Goal: Information Seeking & Learning: Check status

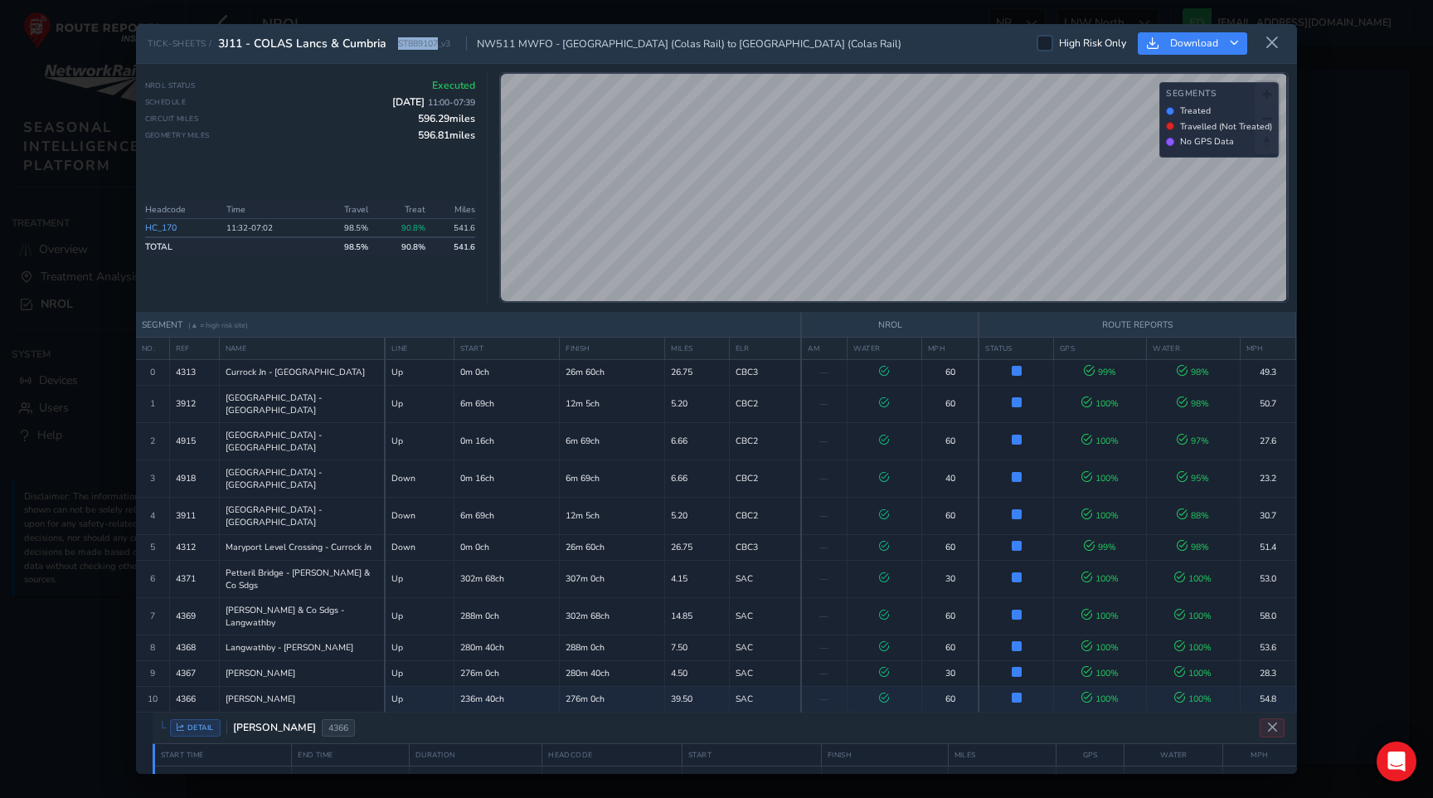
scroll to position [177, 0]
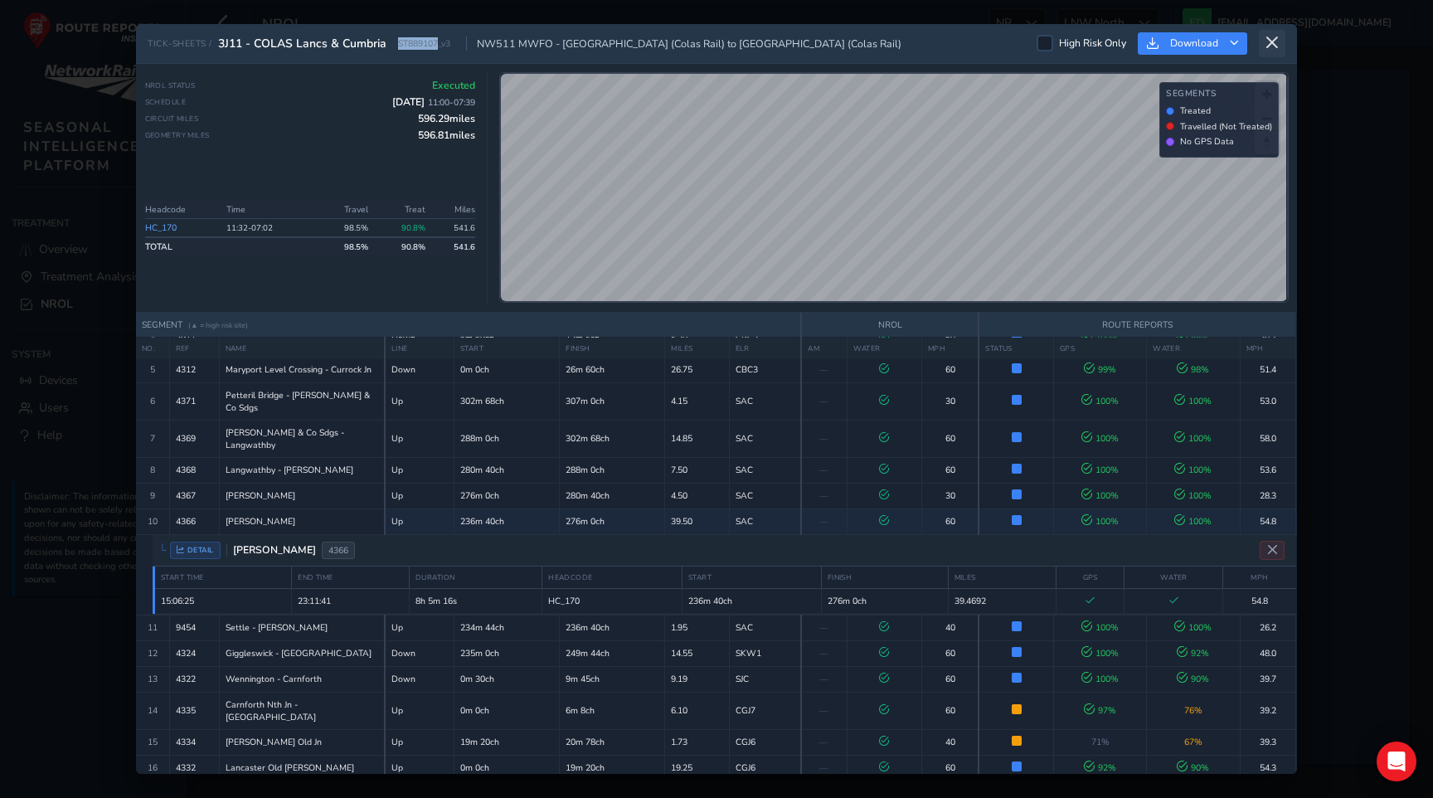
click at [1273, 37] on icon at bounding box center [1272, 43] width 15 height 15
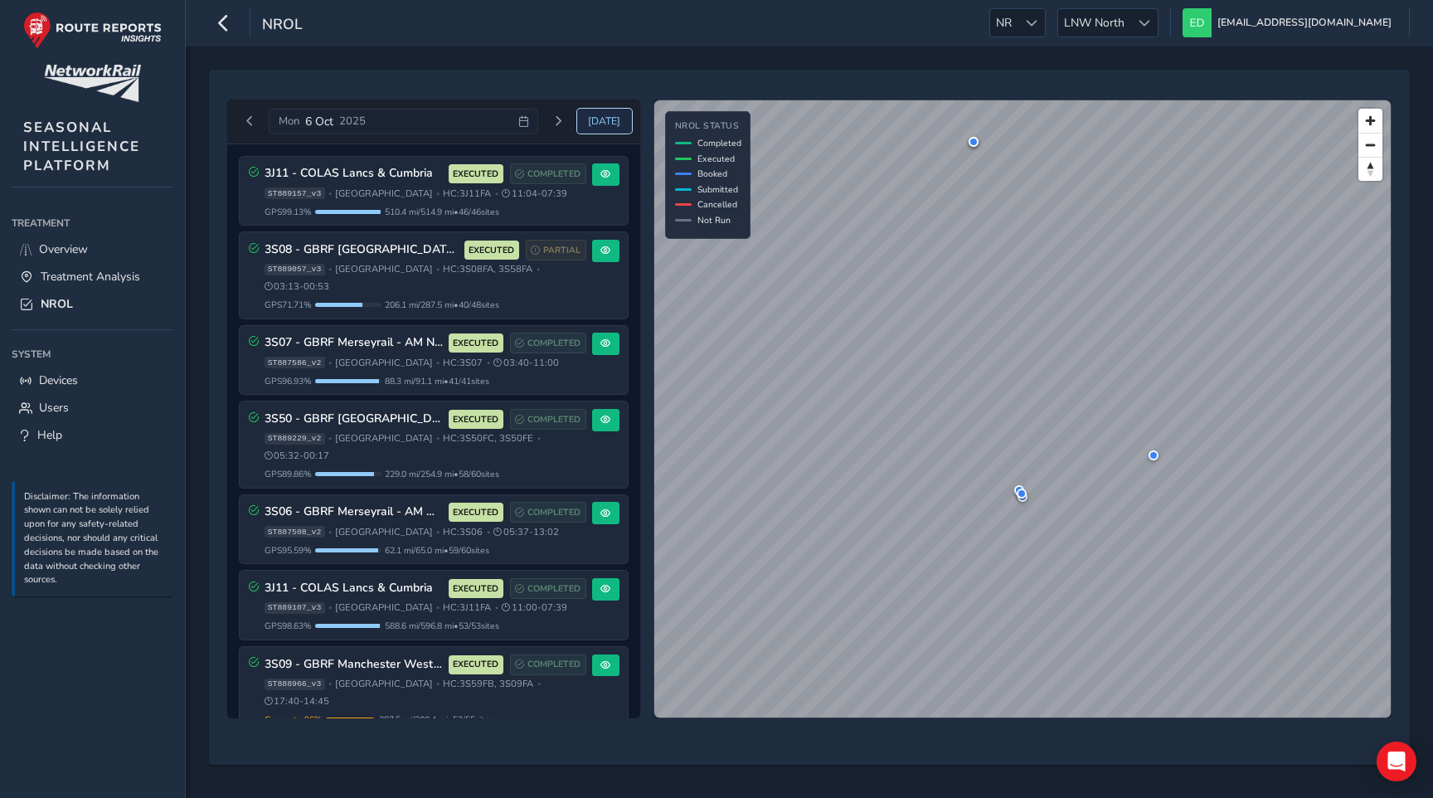
click at [613, 124] on span "[DATE]" at bounding box center [604, 120] width 32 height 13
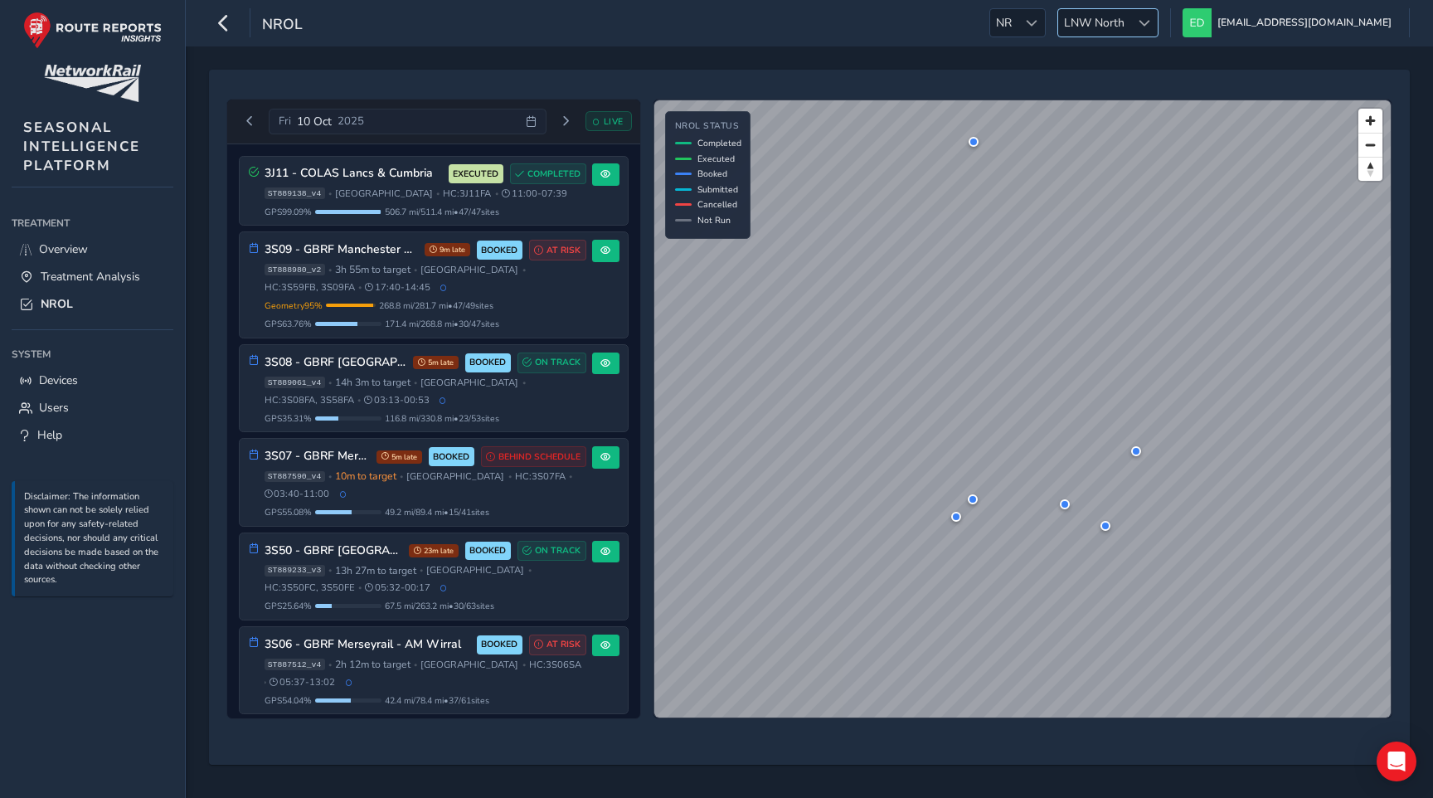
click at [1130, 19] on span "LNW North" at bounding box center [1094, 22] width 72 height 27
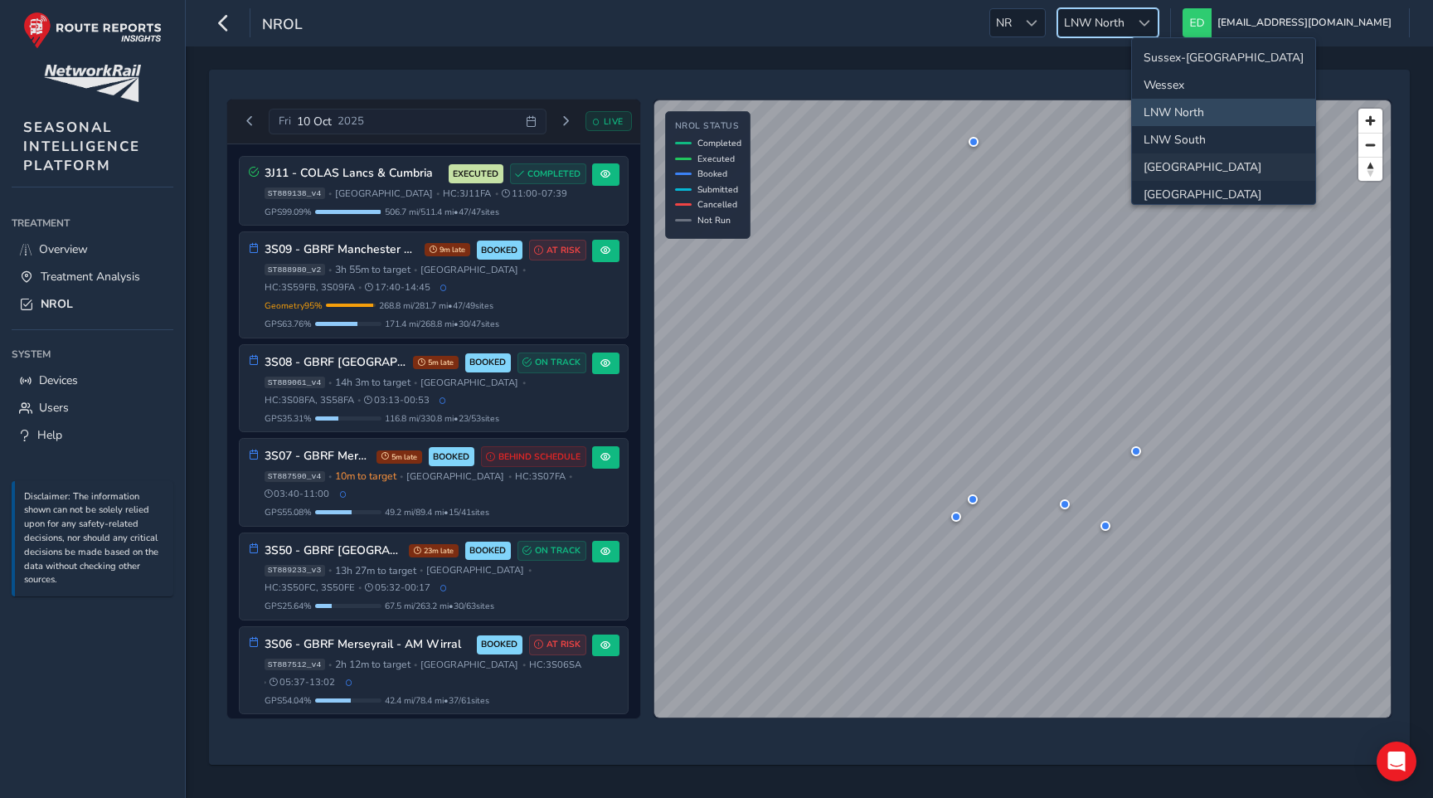
click at [1171, 156] on li "[GEOGRAPHIC_DATA]" at bounding box center [1223, 166] width 183 height 27
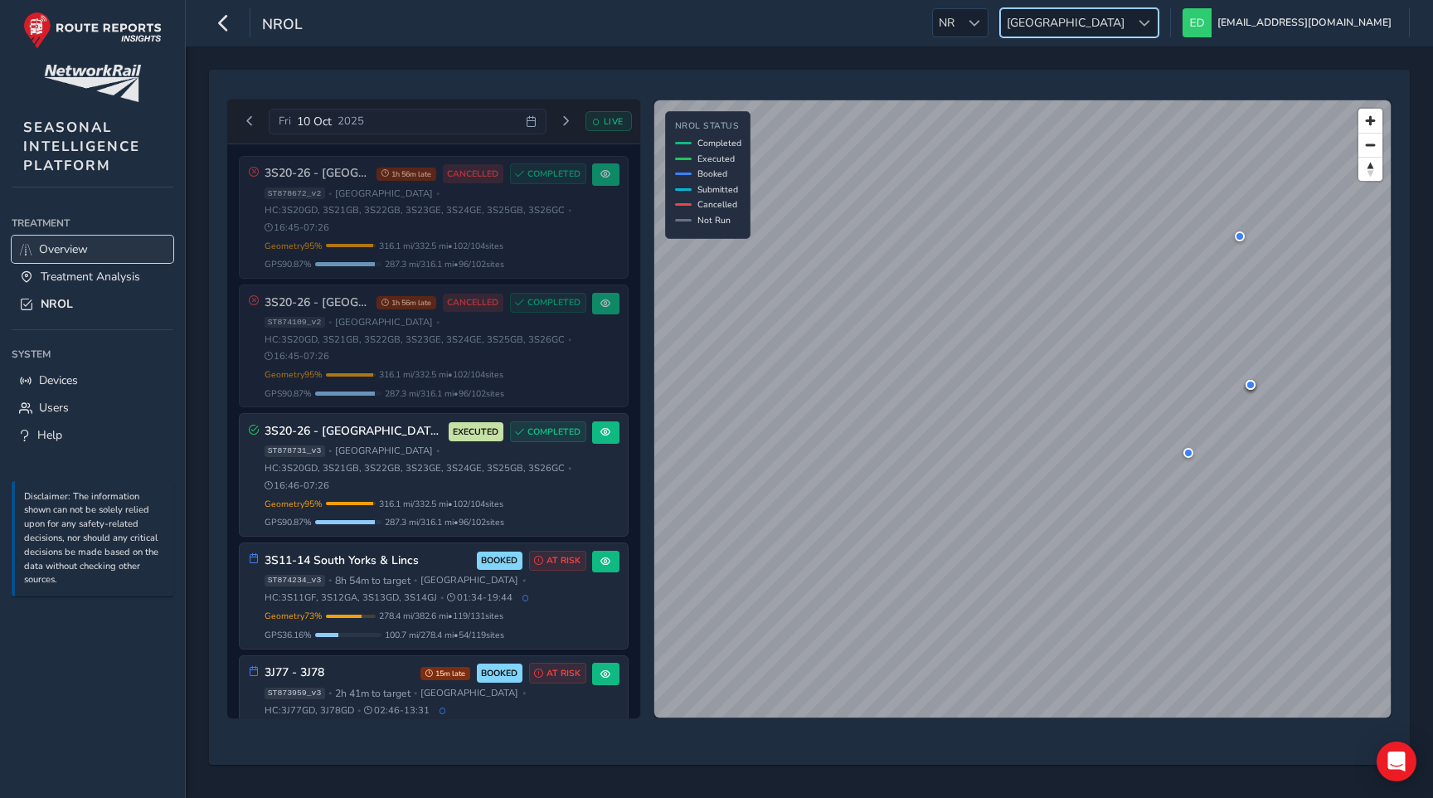
click at [66, 252] on span "Overview" at bounding box center [63, 249] width 49 height 16
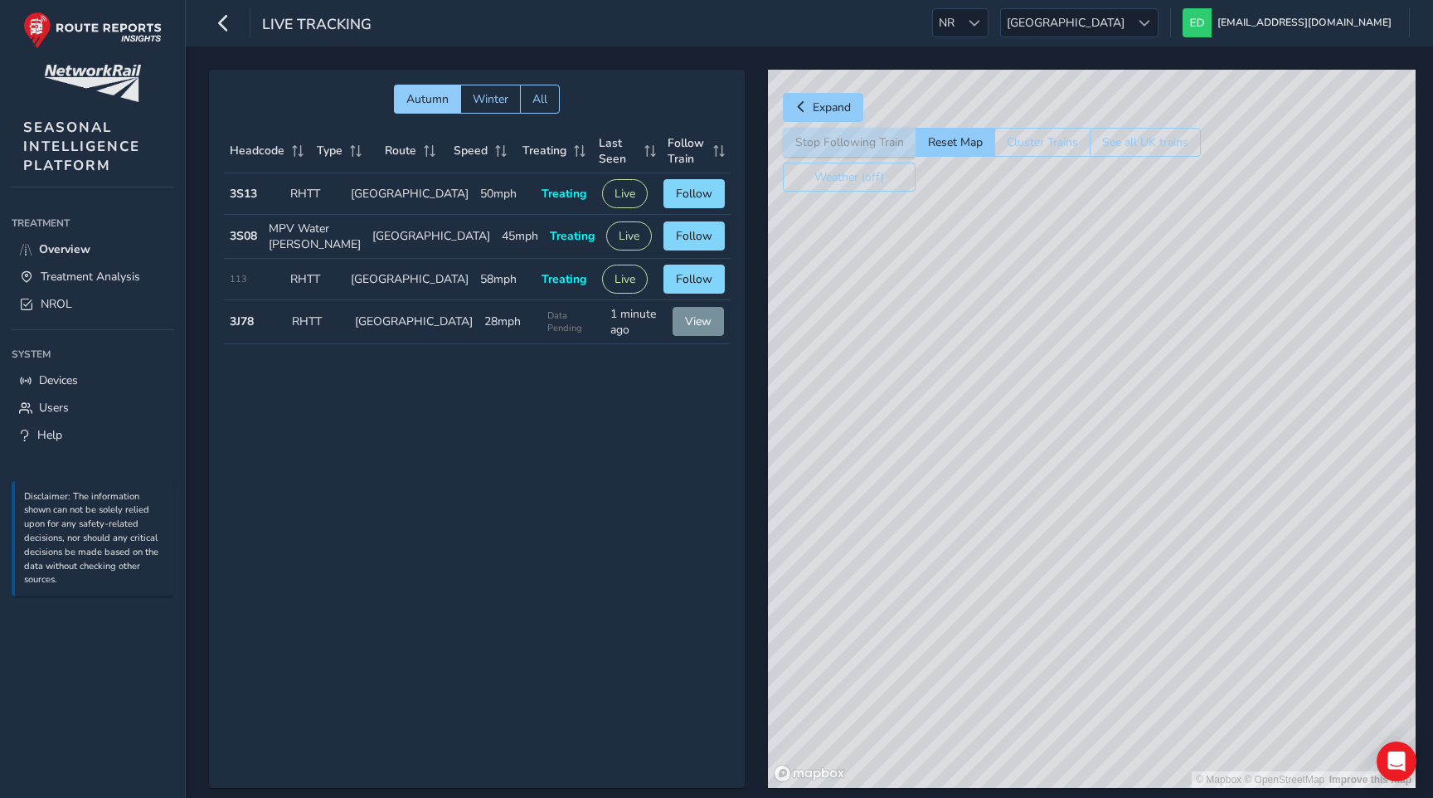
drag, startPoint x: 936, startPoint y: 530, endPoint x: 833, endPoint y: 432, distance: 142.0
click at [833, 432] on div "© Mapbox © OpenStreetMap Improve this map" at bounding box center [1092, 429] width 648 height 718
click at [685, 329] on span "View" at bounding box center [698, 322] width 27 height 16
click at [959, 139] on button "Reset Map" at bounding box center [955, 142] width 79 height 29
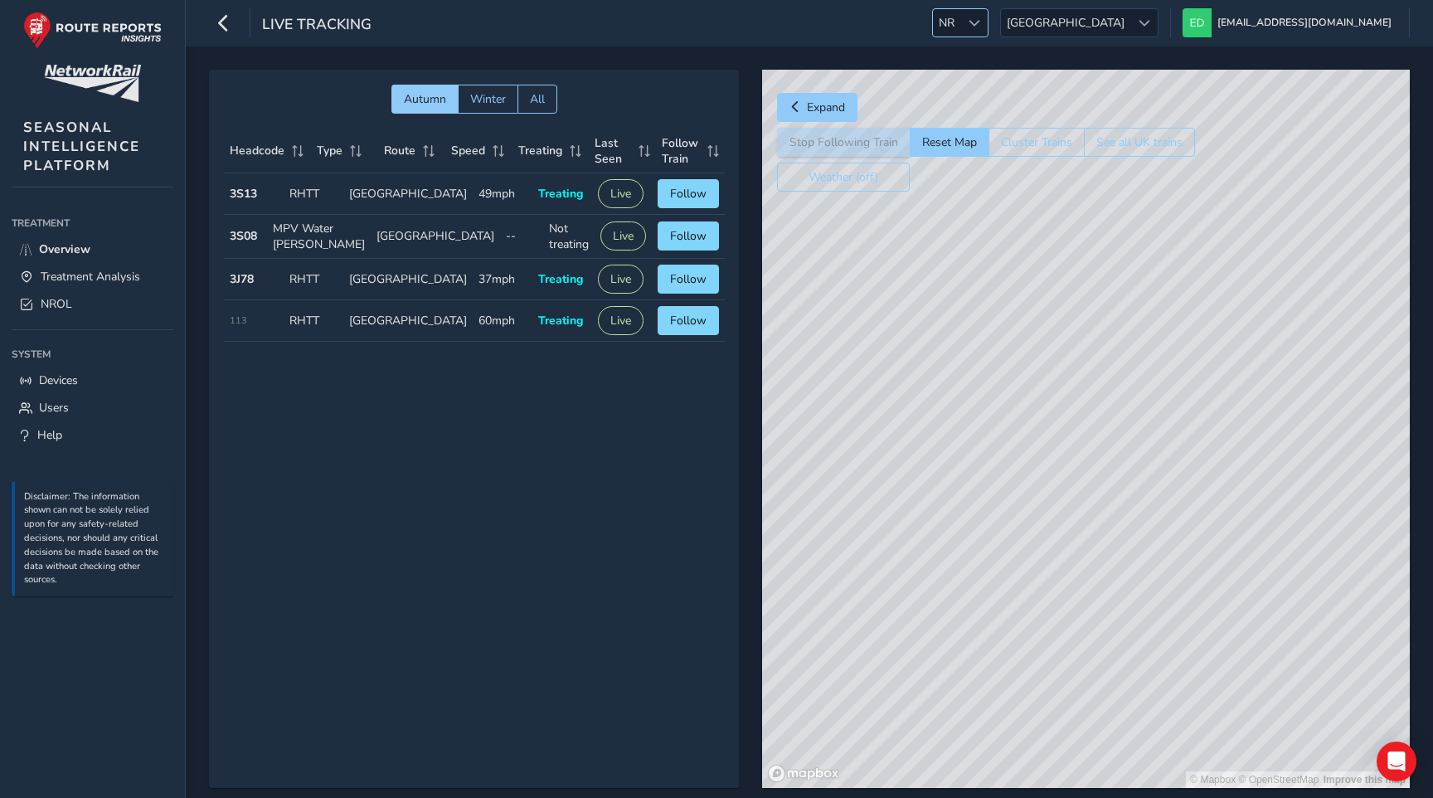
click at [988, 22] on div at bounding box center [973, 22] width 27 height 27
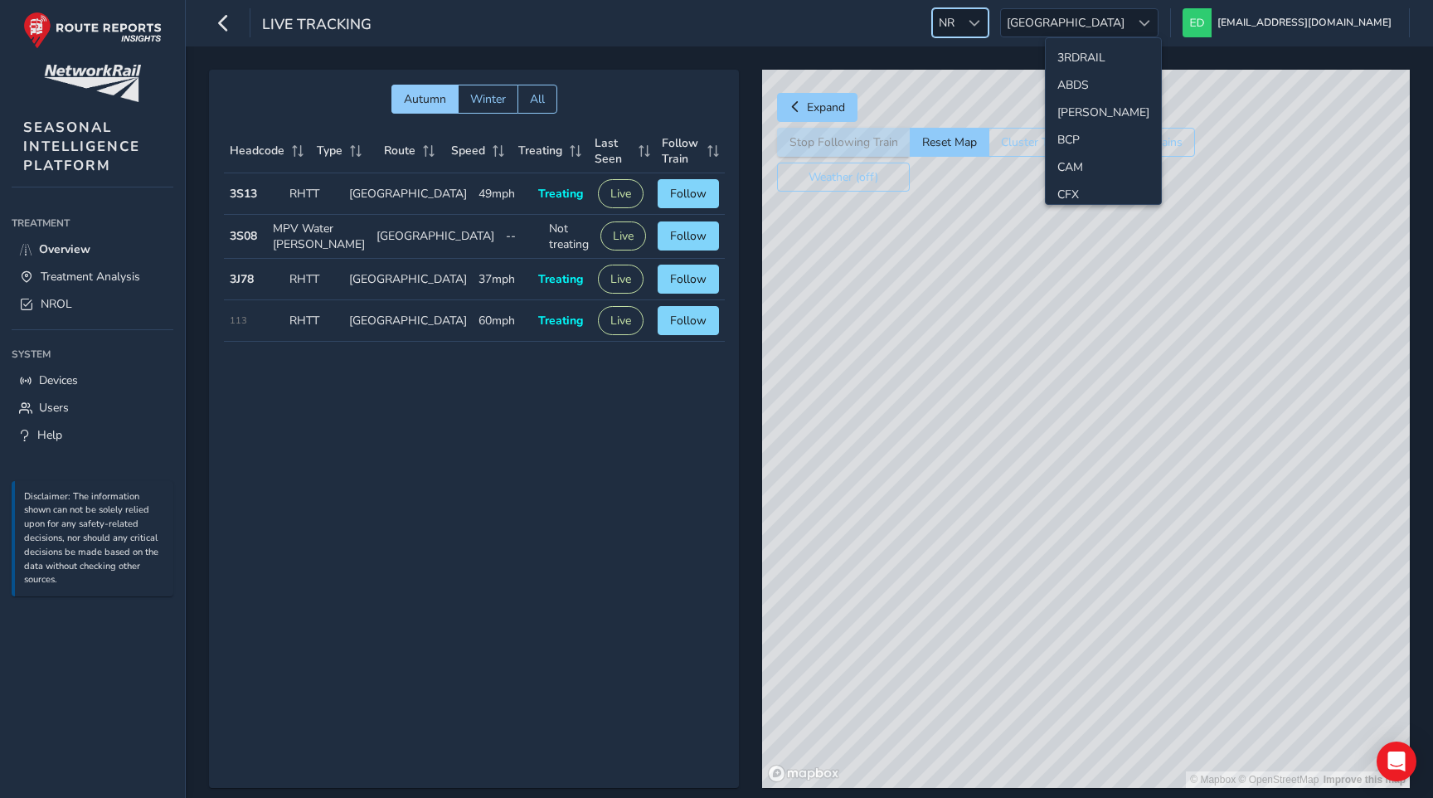
scroll to position [524, 0]
click at [1084, 64] on li "LAN" at bounding box center [1103, 53] width 115 height 27
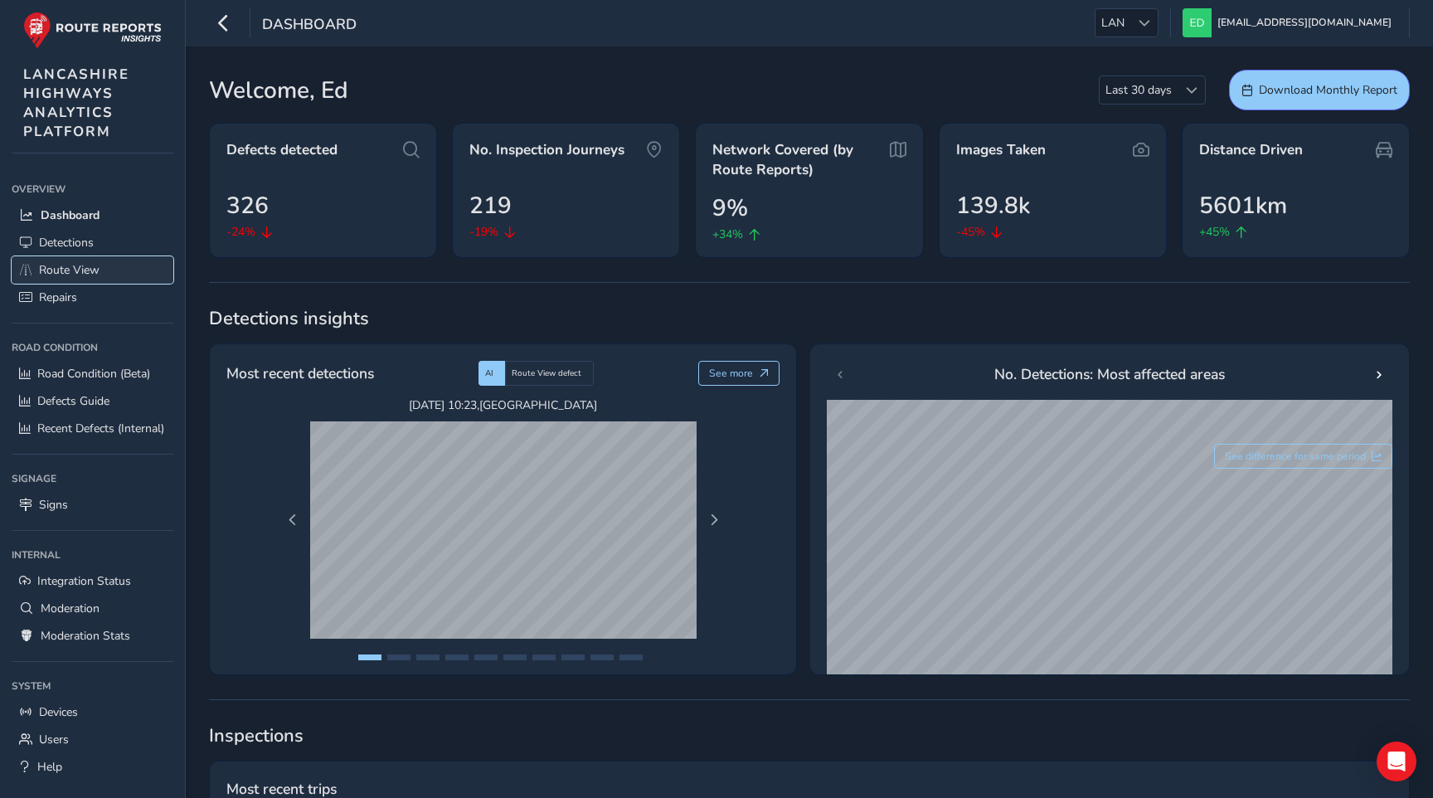
click at [80, 272] on span "Route View" at bounding box center [69, 270] width 61 height 16
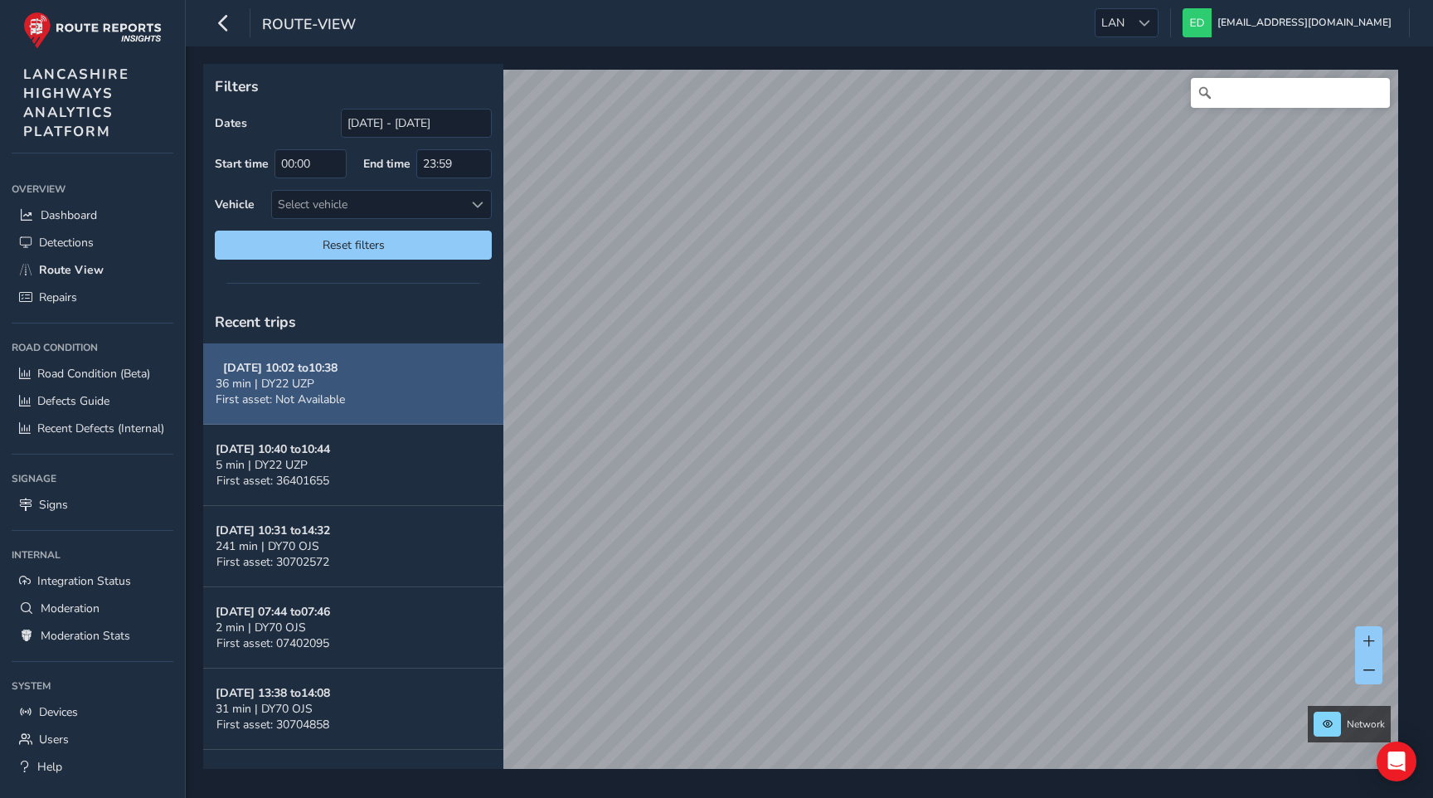
click at [295, 386] on span "36 min | DY22 UZP" at bounding box center [265, 384] width 99 height 16
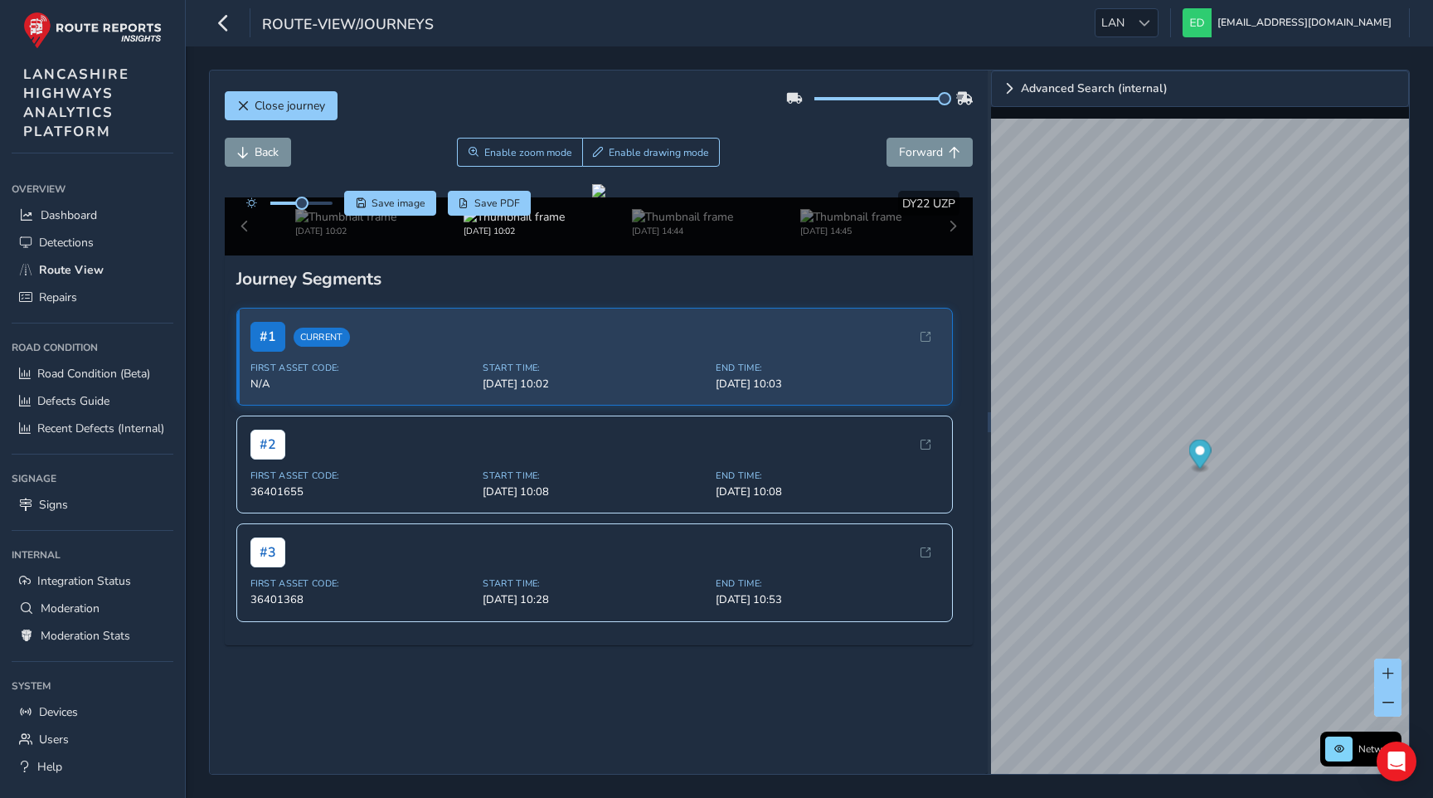
drag, startPoint x: 875, startPoint y: 94, endPoint x: 961, endPoint y: 94, distance: 86.3
click at [961, 94] on div at bounding box center [879, 98] width 187 height 27
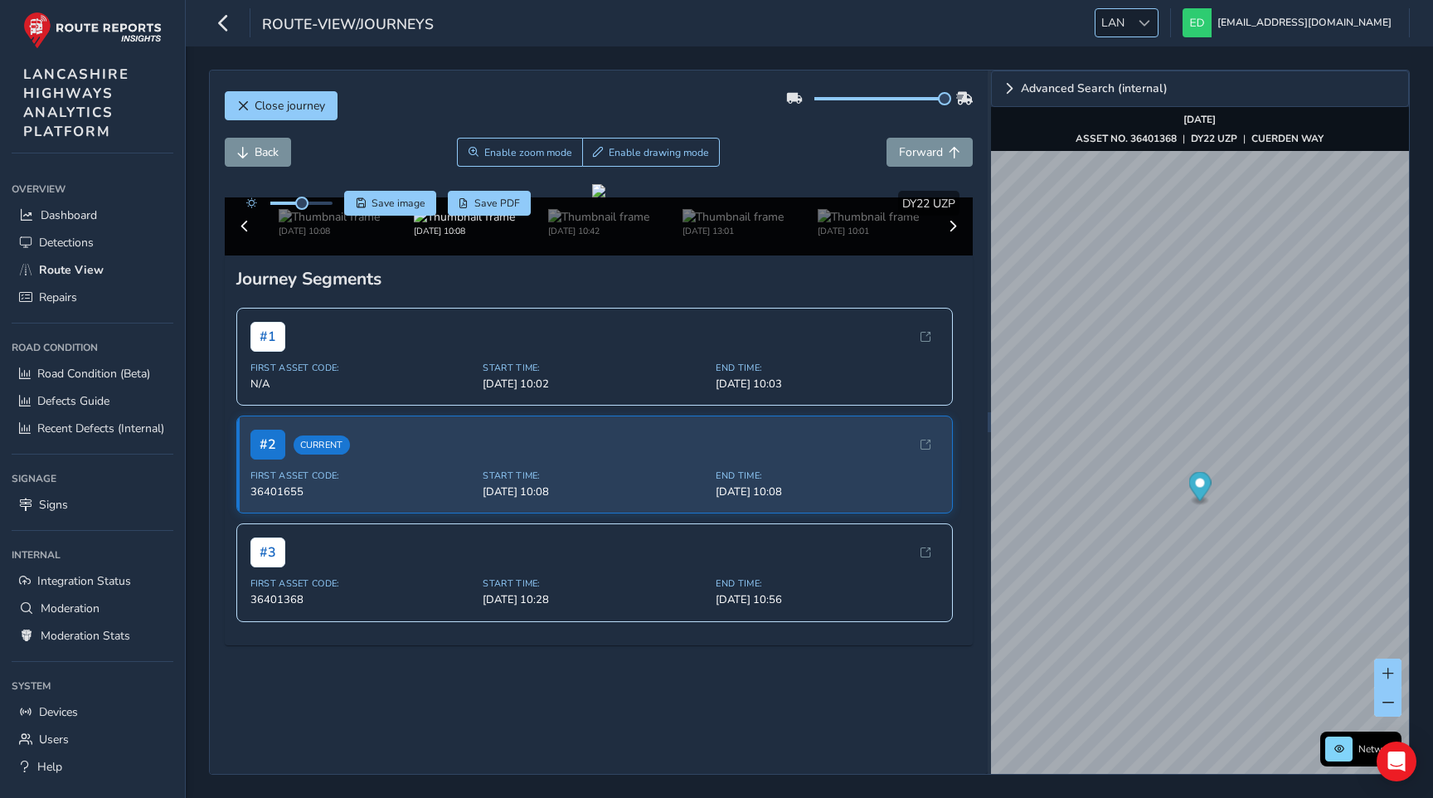
click at [1130, 29] on span "LAN" at bounding box center [1113, 22] width 35 height 27
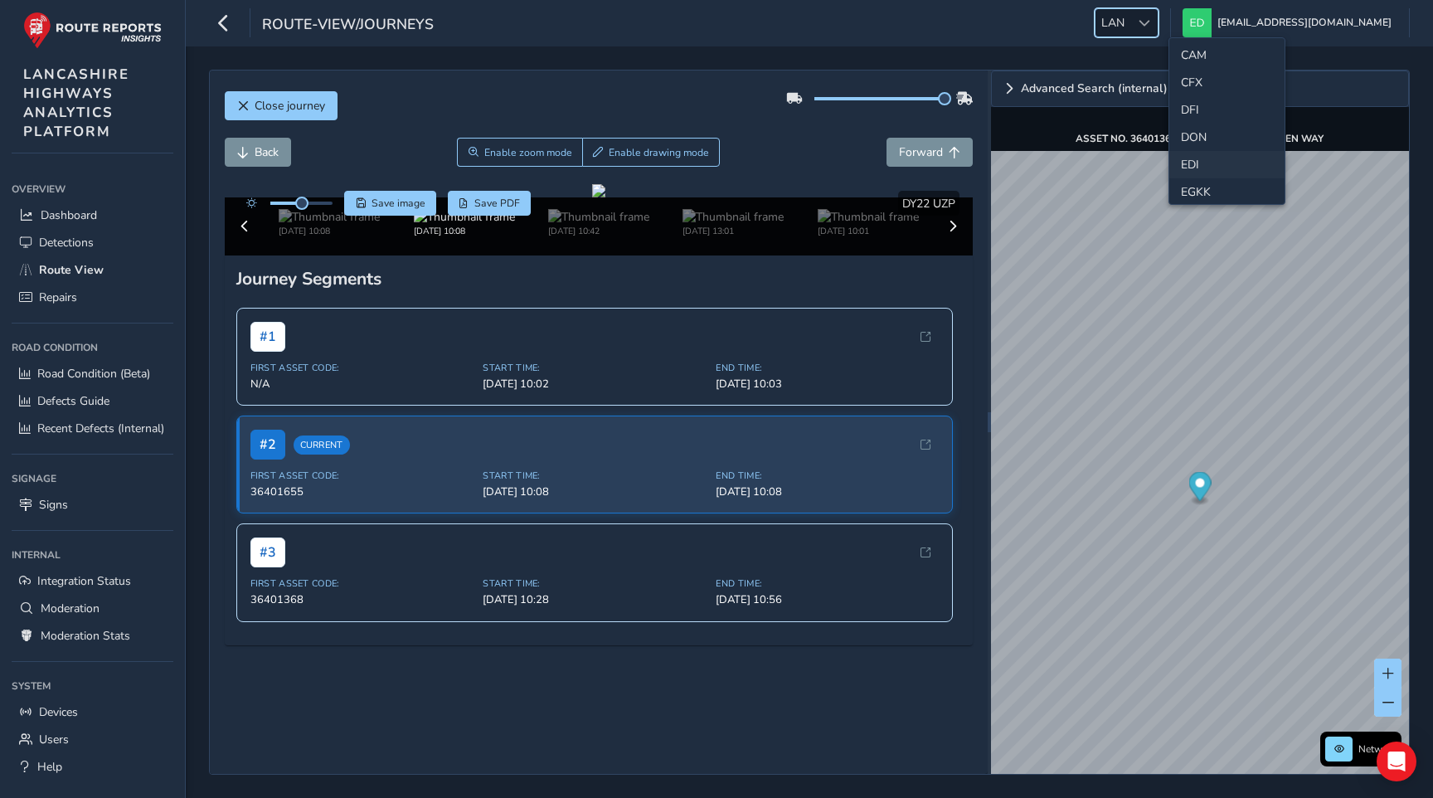
scroll to position [109, 0]
click at [1198, 64] on li "CAM" at bounding box center [1226, 57] width 115 height 27
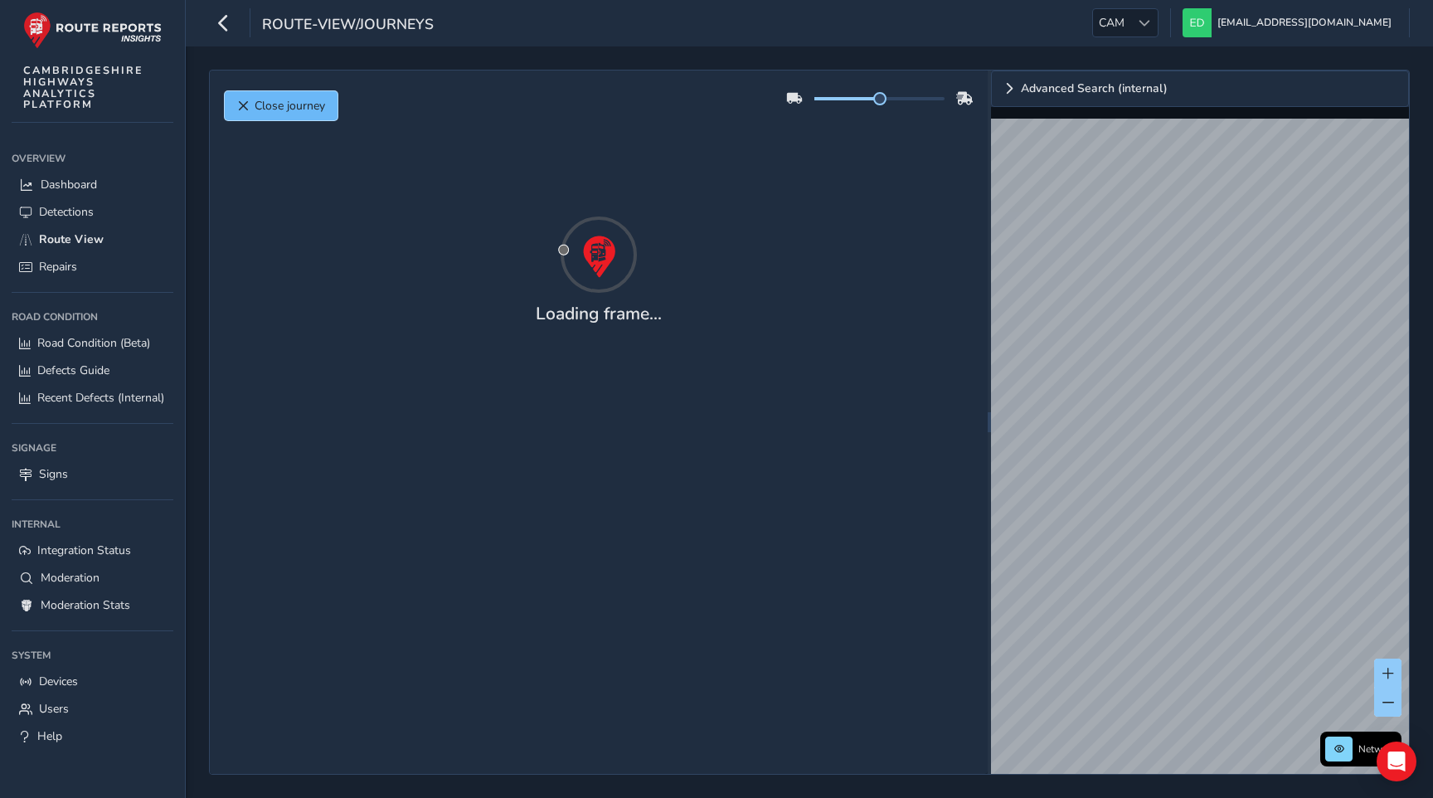
click at [283, 105] on span "Close journey" at bounding box center [290, 106] width 70 height 16
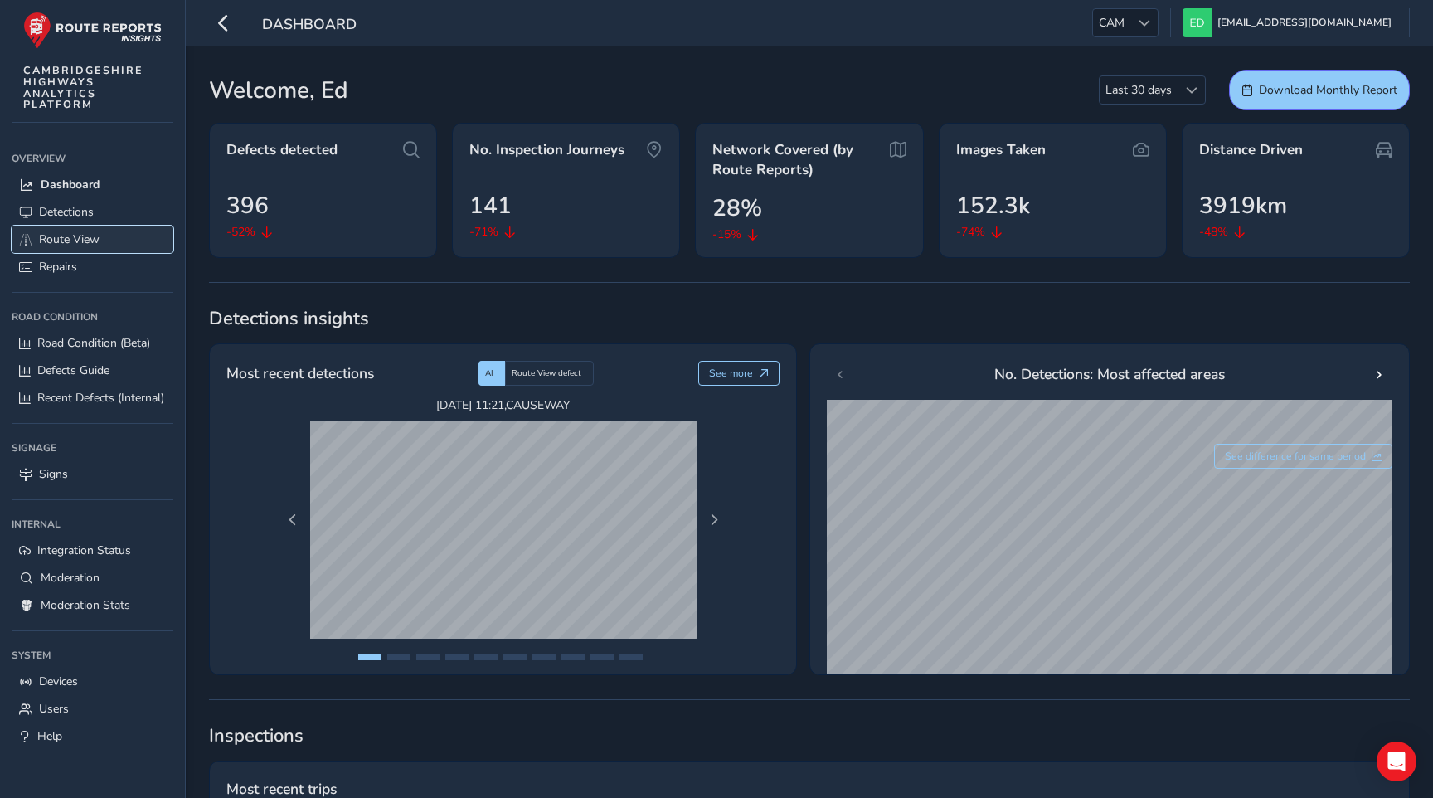
click at [94, 238] on span "Route View" at bounding box center [69, 239] width 61 height 16
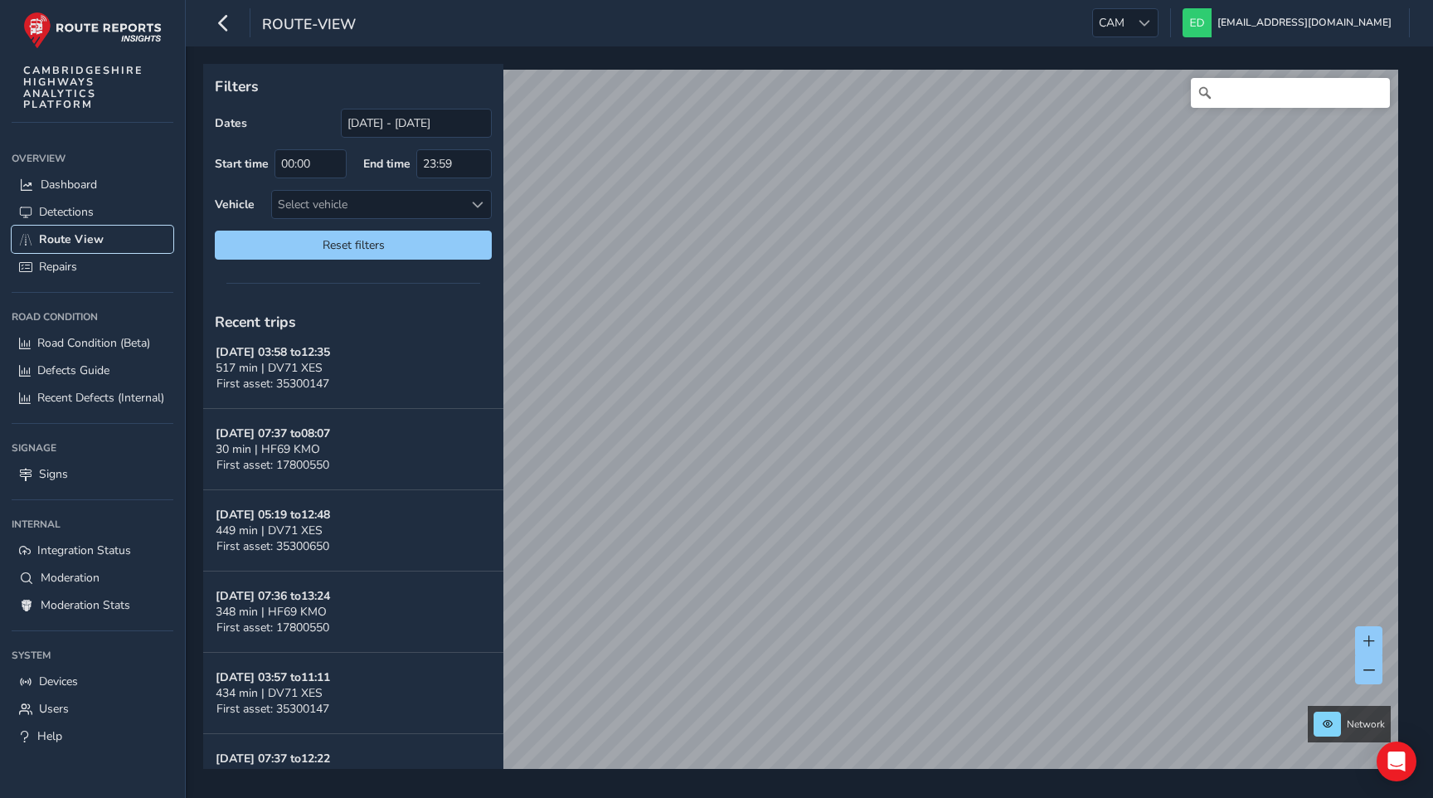
scroll to position [90, 0]
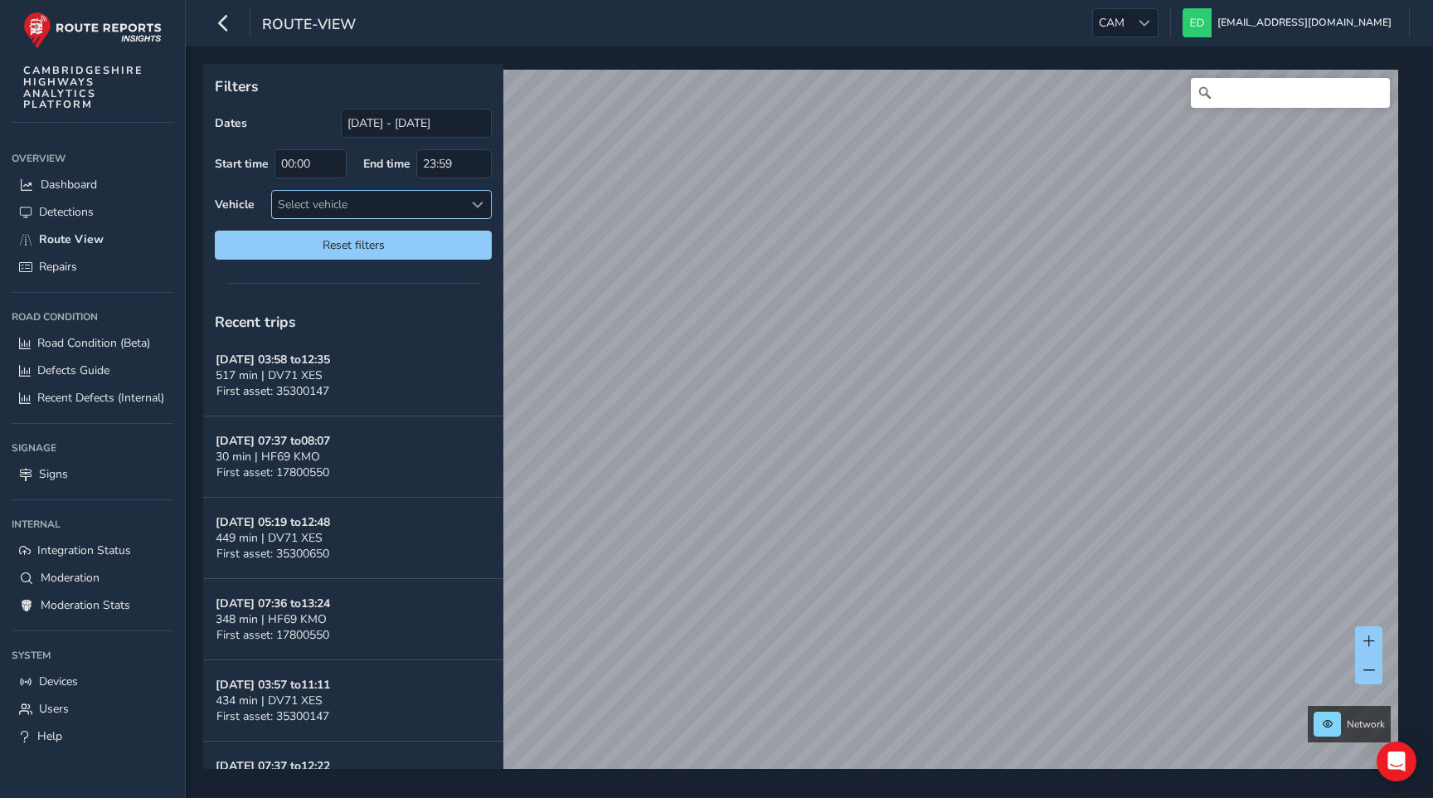
click at [375, 209] on div "Select vehicle" at bounding box center [368, 204] width 192 height 27
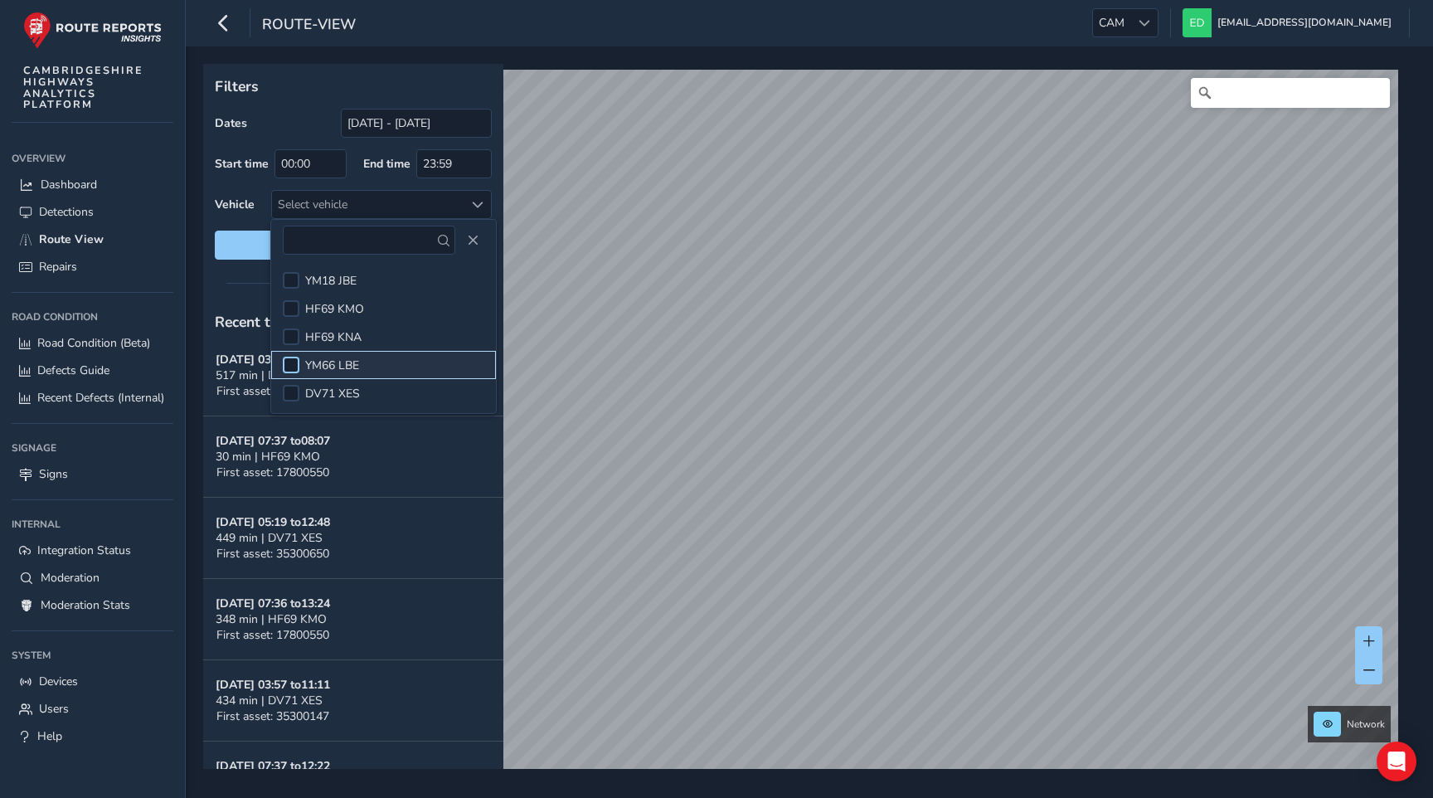
click at [293, 364] on div at bounding box center [291, 365] width 17 height 17
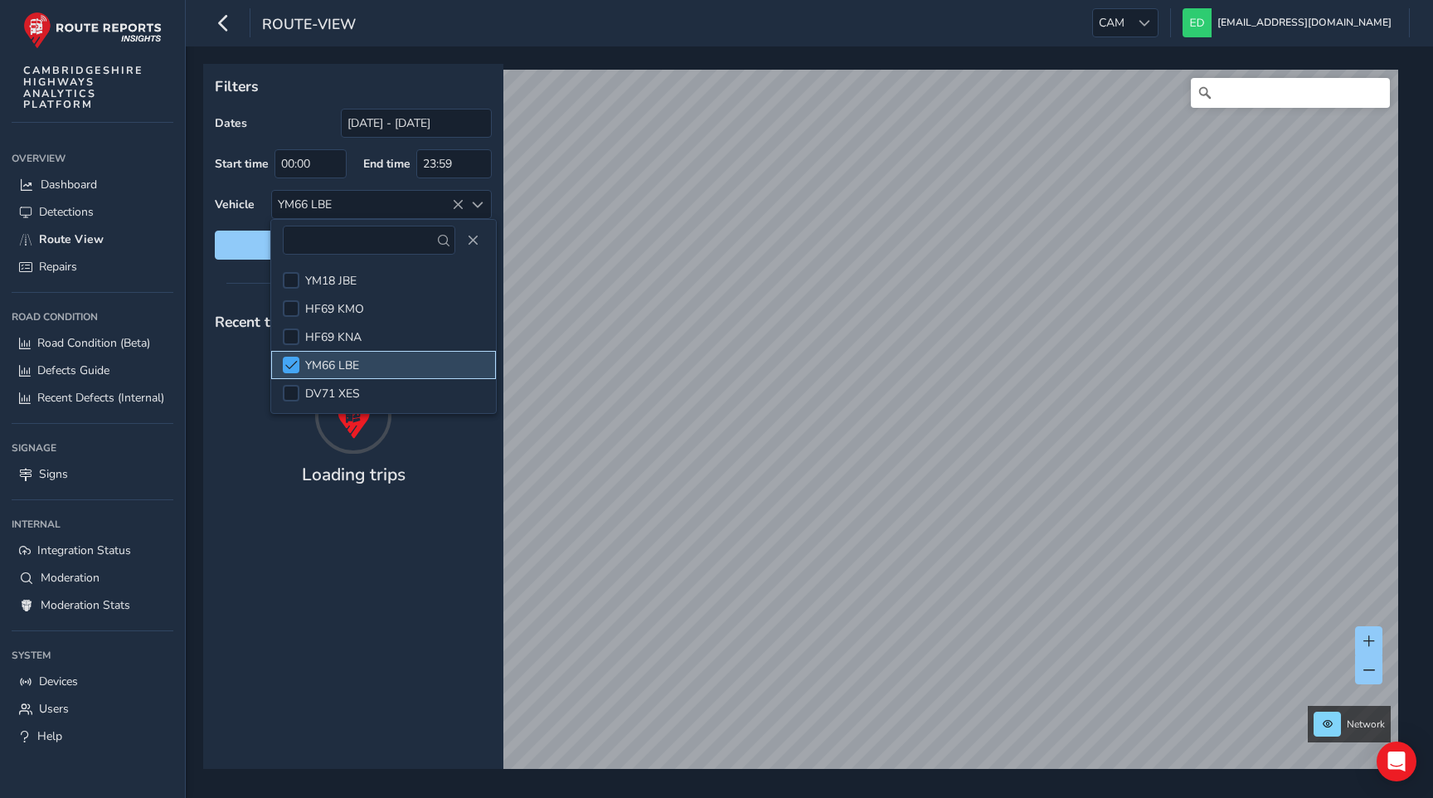
scroll to position [0, 0]
click at [352, 523] on div "Recent trips Sep 11, 10:46 to 10:47 1 min | YM66 LBE First asset: 12003071 Show…" at bounding box center [353, 534] width 300 height 469
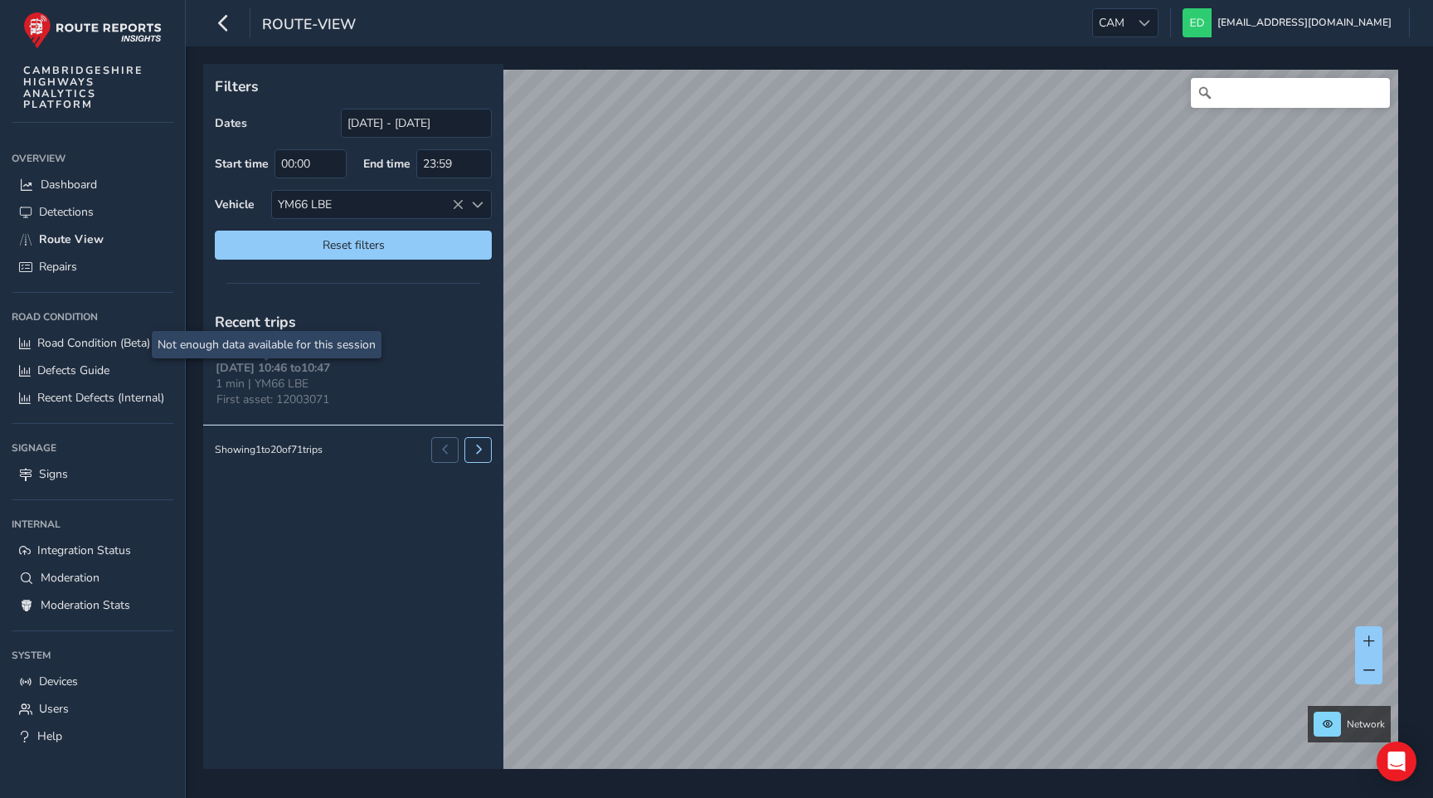
click at [262, 378] on span "1 min | YM66 LBE" at bounding box center [262, 384] width 93 height 16
click at [445, 202] on div "YM66 LBE" at bounding box center [368, 204] width 192 height 27
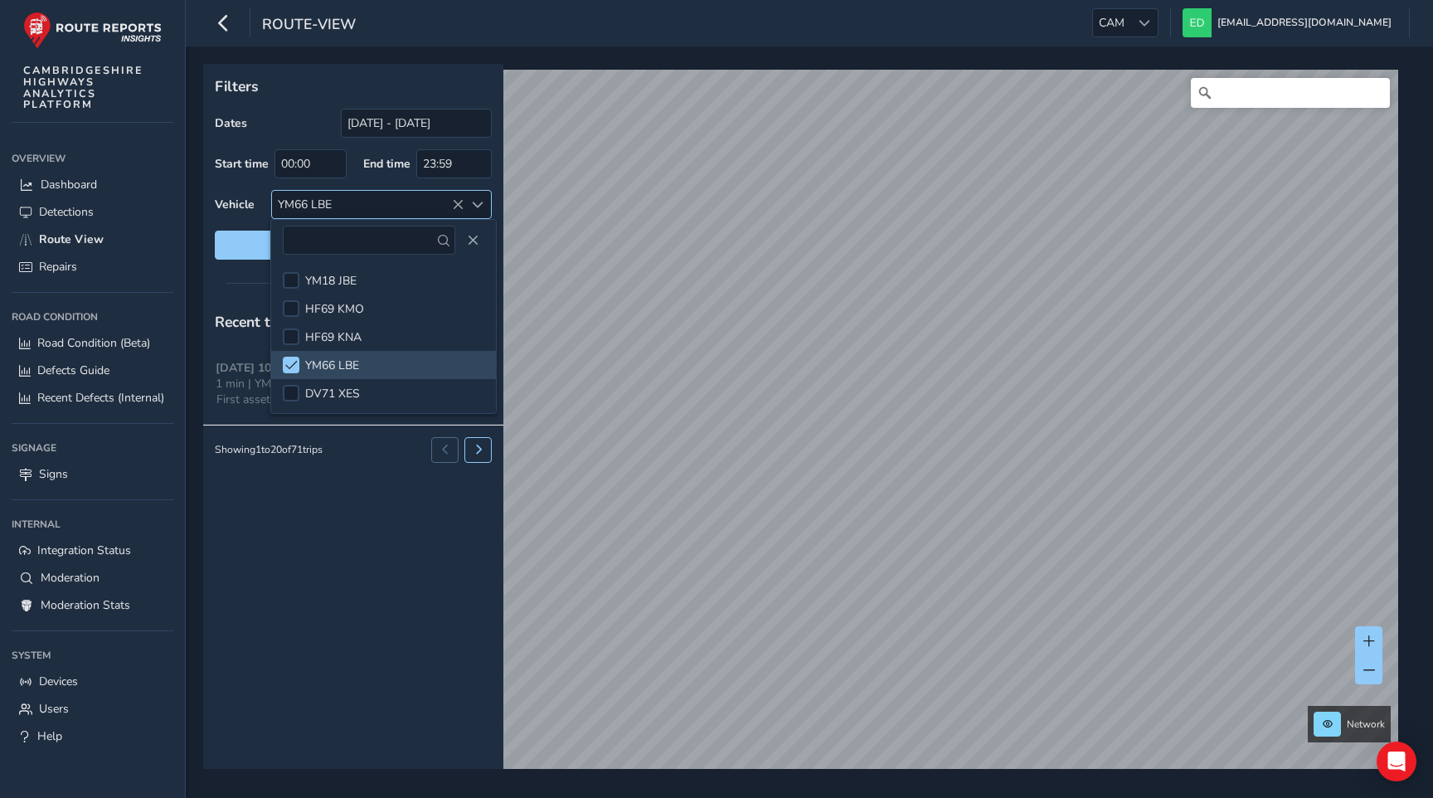
click at [454, 202] on icon at bounding box center [458, 205] width 12 height 12
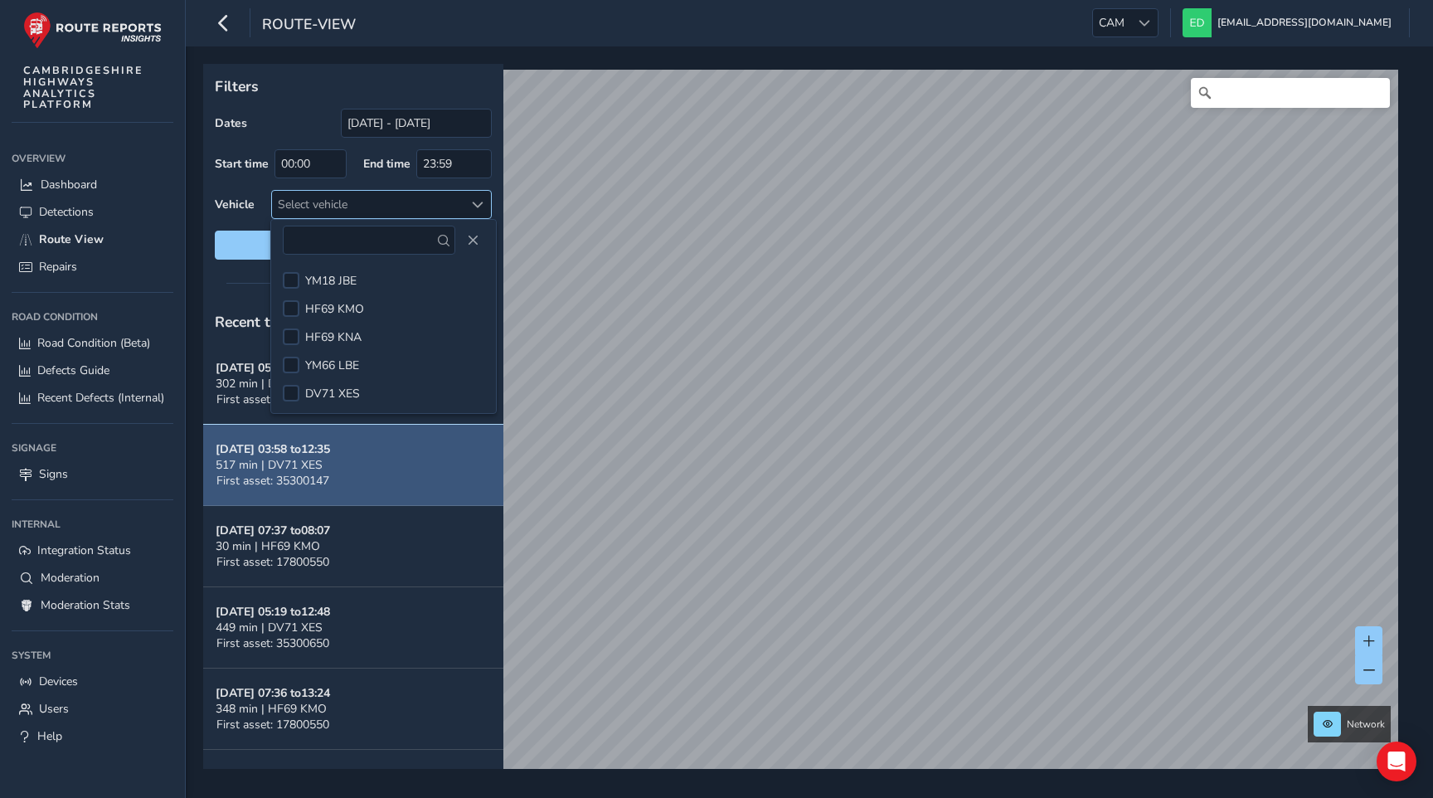
click at [265, 457] on span "517 min | DV71 XES" at bounding box center [269, 465] width 107 height 16
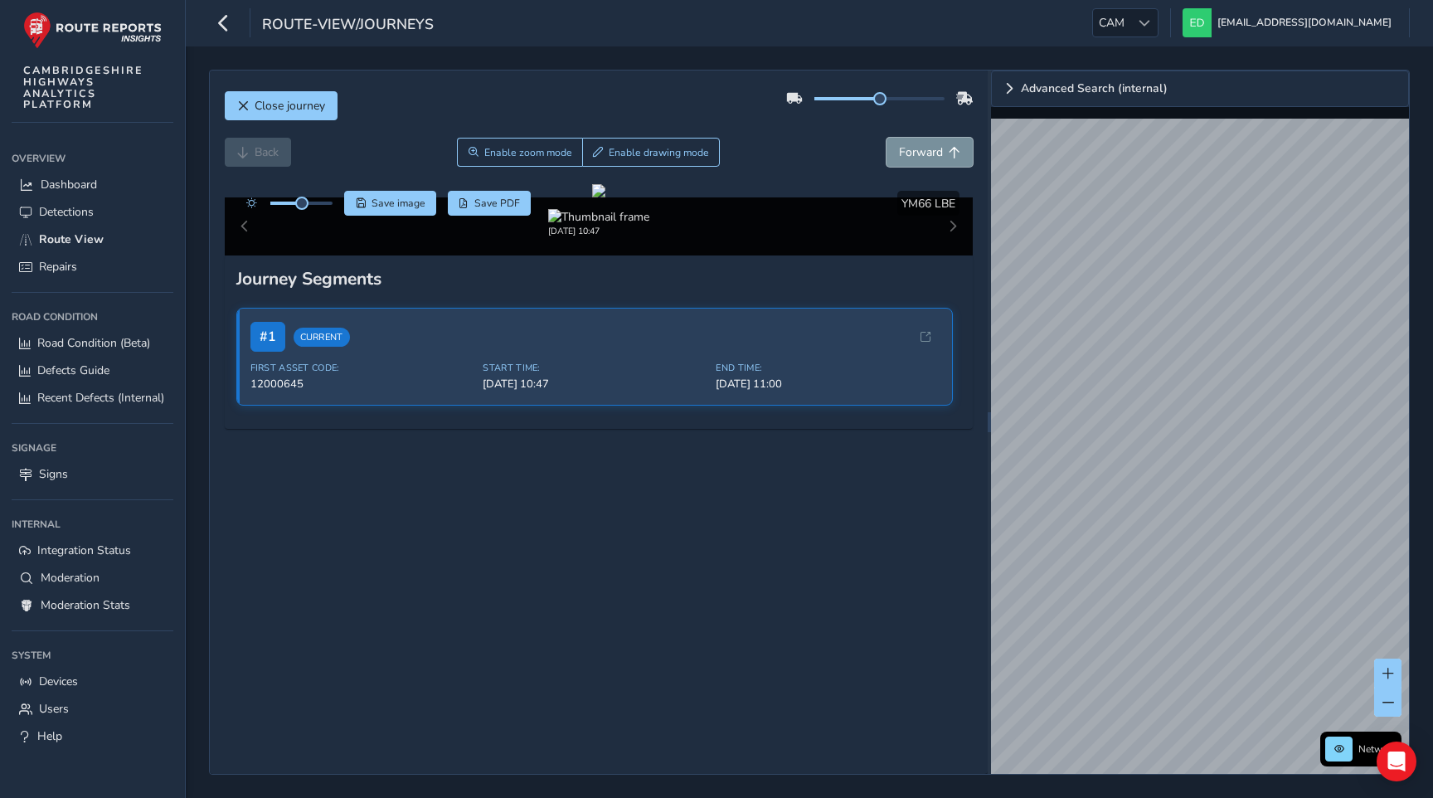
click at [922, 159] on span "Forward" at bounding box center [921, 152] width 44 height 16
click at [922, 158] on span "Forward" at bounding box center [921, 152] width 44 height 16
click at [919, 151] on span "Forward" at bounding box center [921, 152] width 44 height 16
click at [1130, 22] on span "CAM" at bounding box center [1111, 22] width 37 height 27
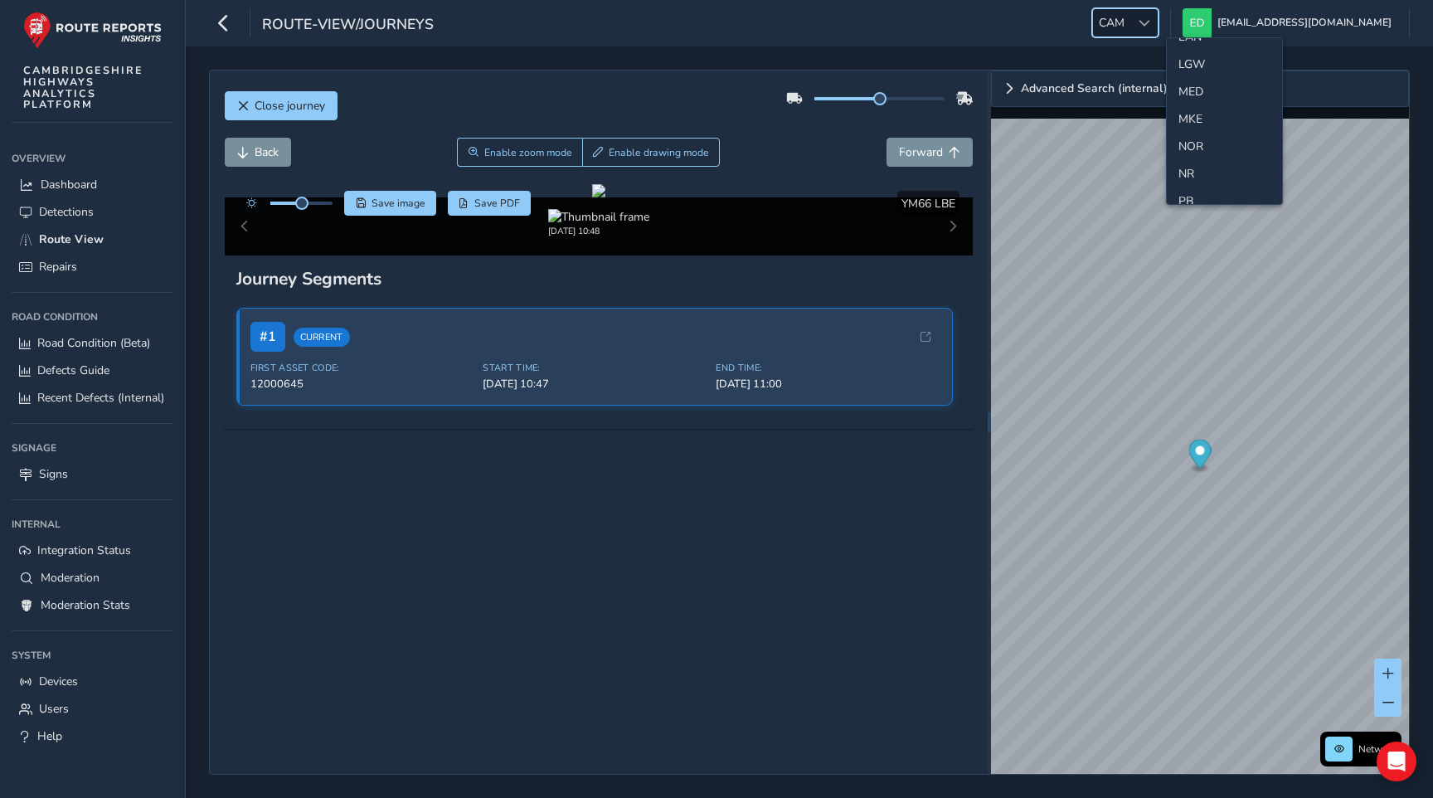
scroll to position [557, 0]
click at [1192, 154] on li "NR" at bounding box center [1224, 156] width 115 height 27
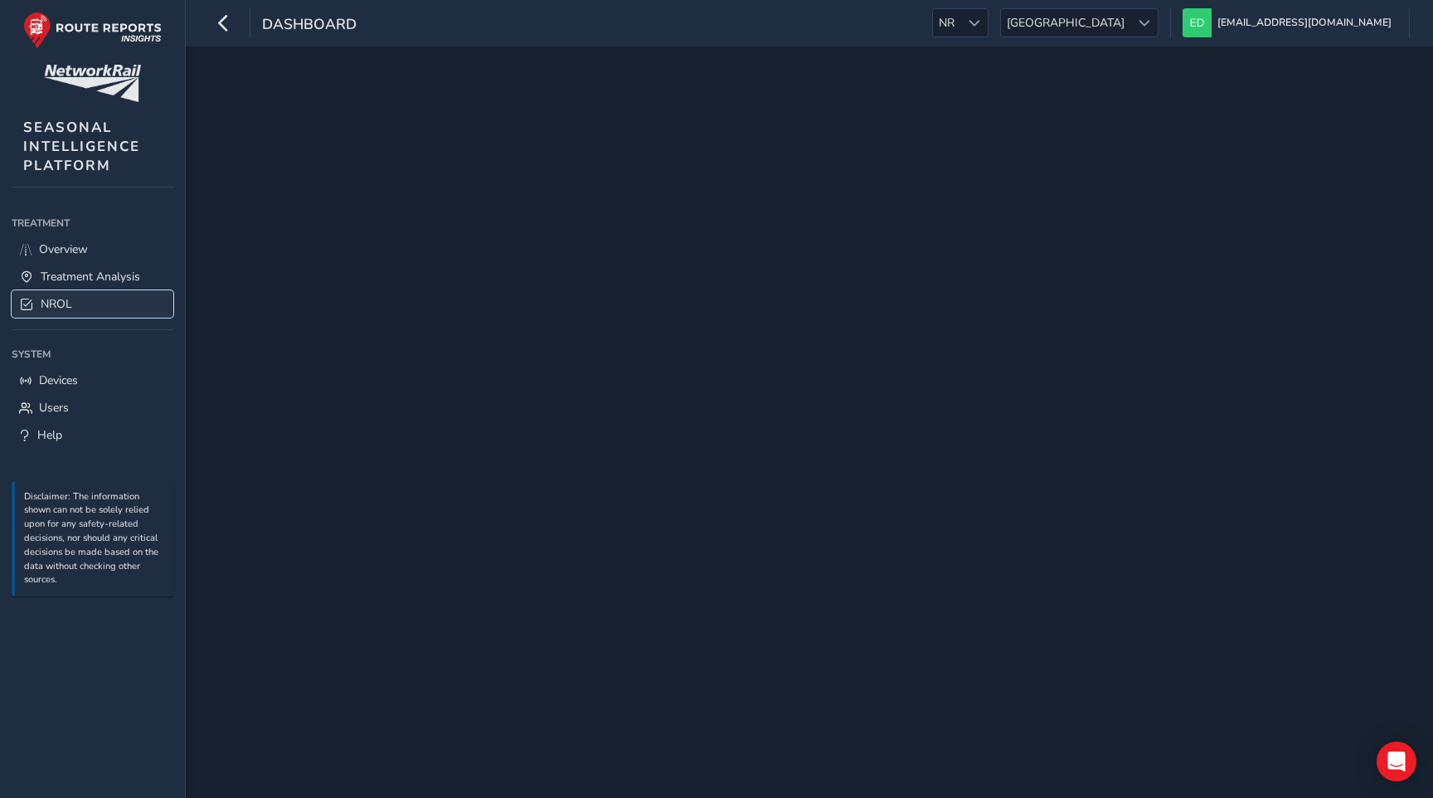
click at [62, 297] on span "NROL" at bounding box center [57, 304] width 32 height 16
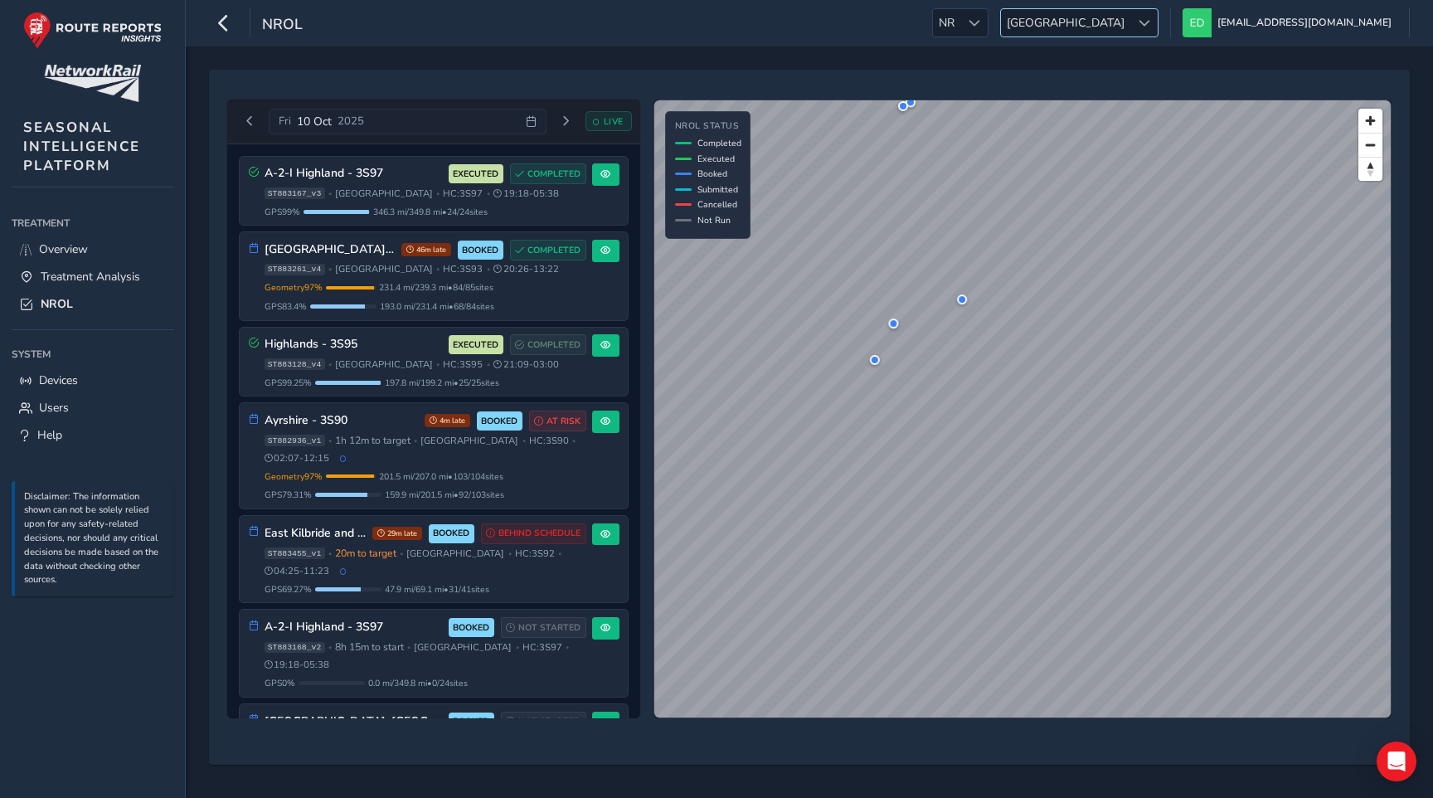
click at [1188, 7] on div "NROL NR NR [GEOGRAPHIC_DATA] [GEOGRAPHIC_DATA] [EMAIL_ADDRESS][DOMAIN_NAME] Col…" at bounding box center [809, 23] width 1247 height 46
click at [1130, 16] on span "[GEOGRAPHIC_DATA]" at bounding box center [1065, 22] width 129 height 27
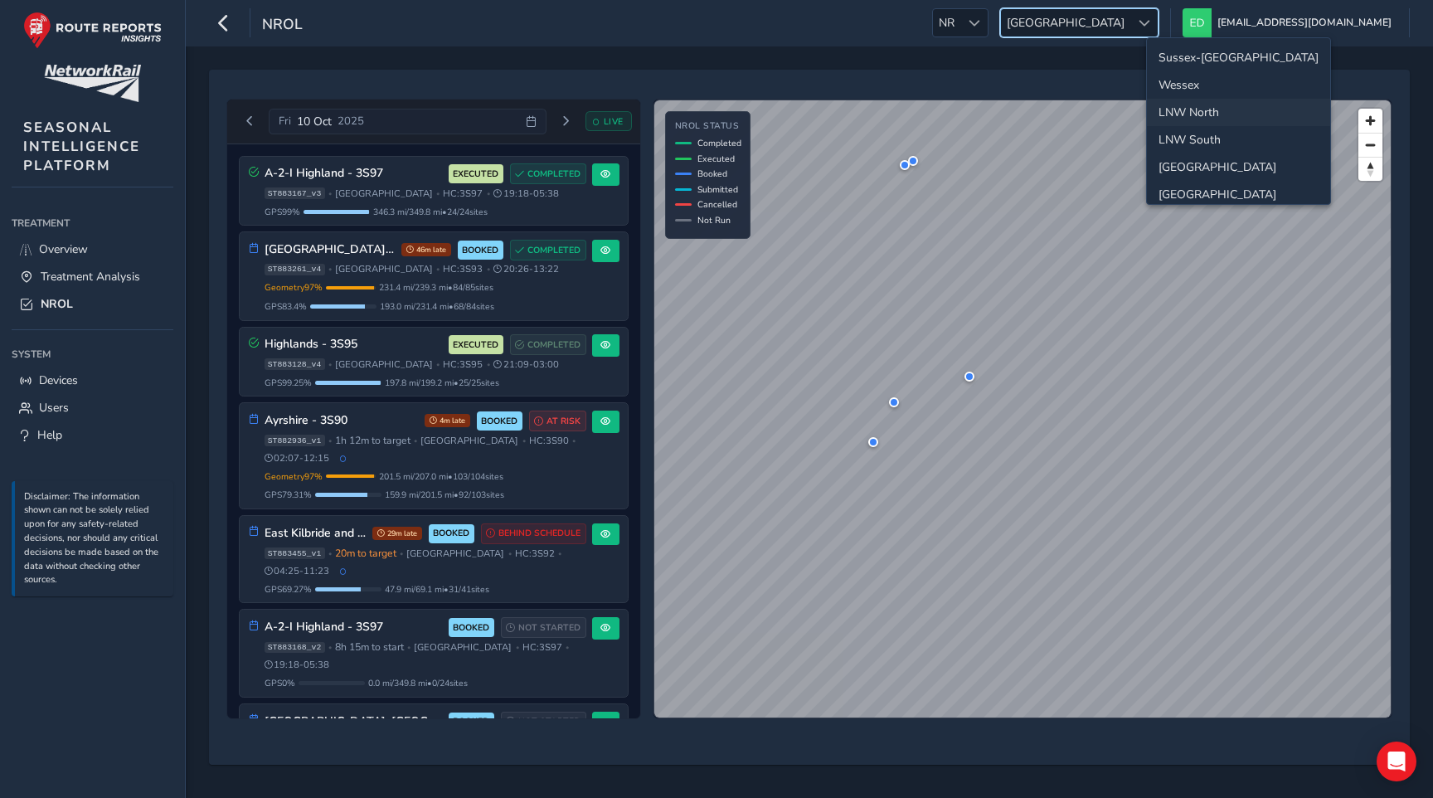
scroll to position [59, 0]
click at [1185, 102] on li "[GEOGRAPHIC_DATA]" at bounding box center [1238, 108] width 183 height 27
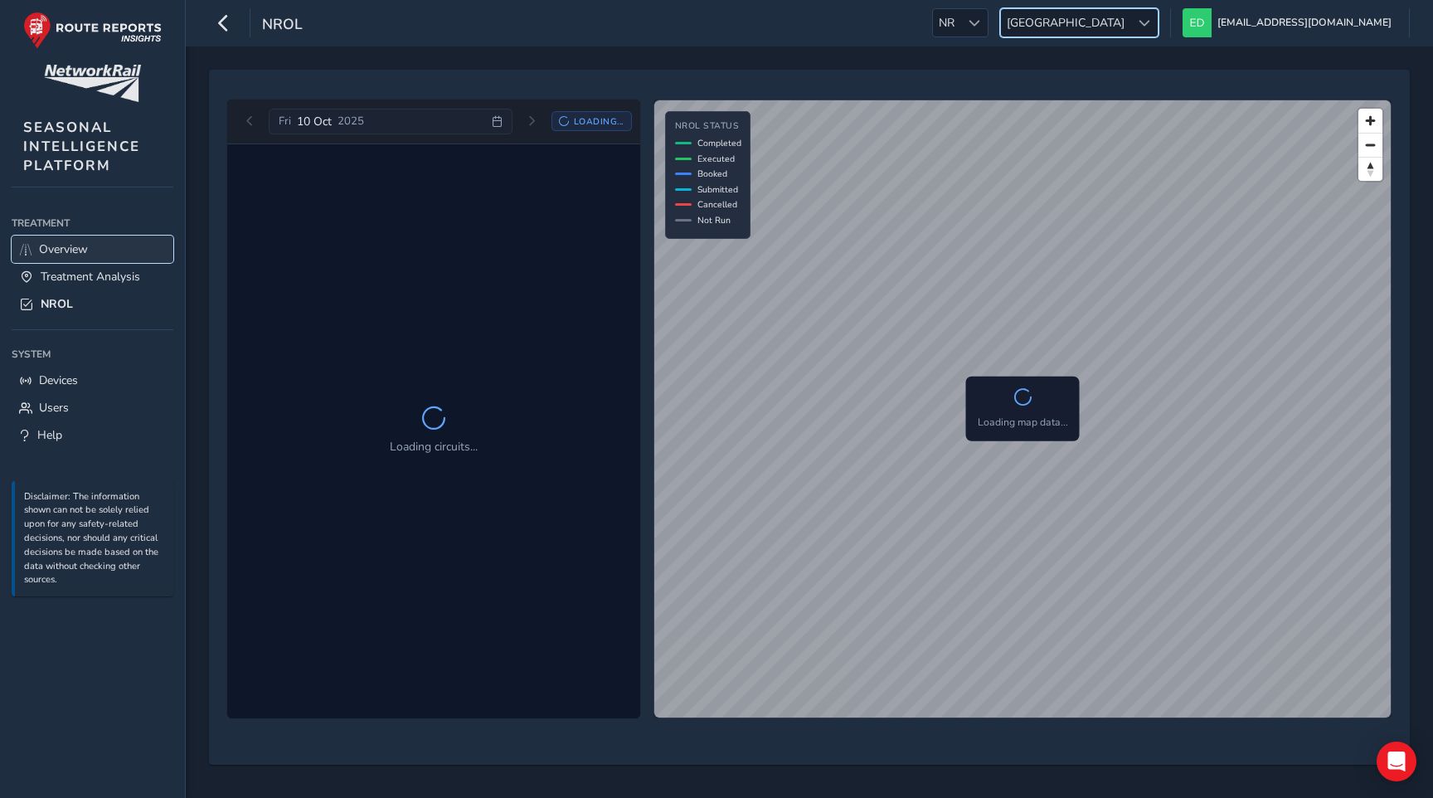
click at [87, 243] on span "Overview" at bounding box center [63, 249] width 49 height 16
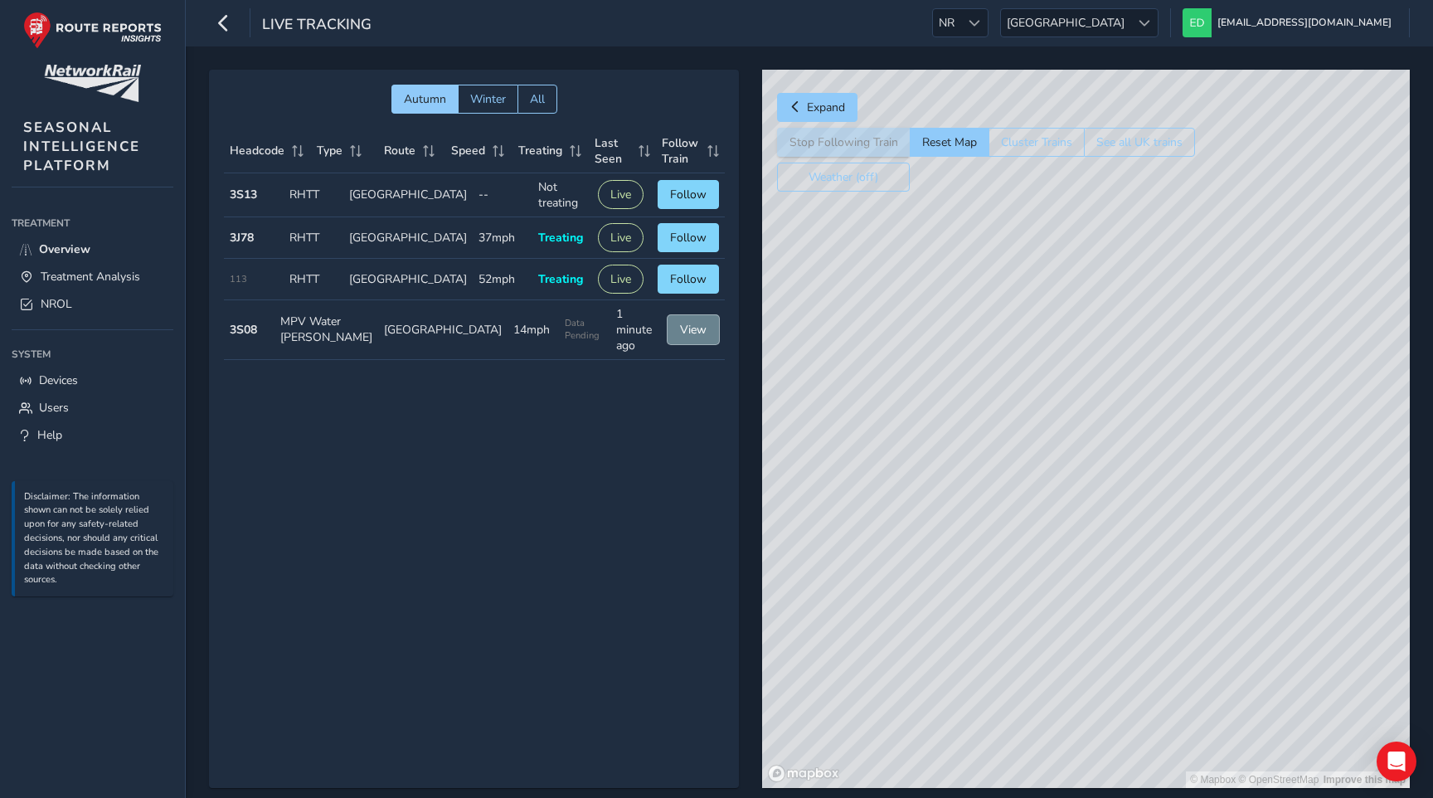
click at [683, 330] on span "View" at bounding box center [693, 330] width 27 height 16
click at [947, 146] on button "Reset Map" at bounding box center [949, 142] width 79 height 29
click at [702, 285] on span "Follow" at bounding box center [688, 279] width 36 height 16
click at [702, 285] on span "Following" at bounding box center [680, 279] width 52 height 16
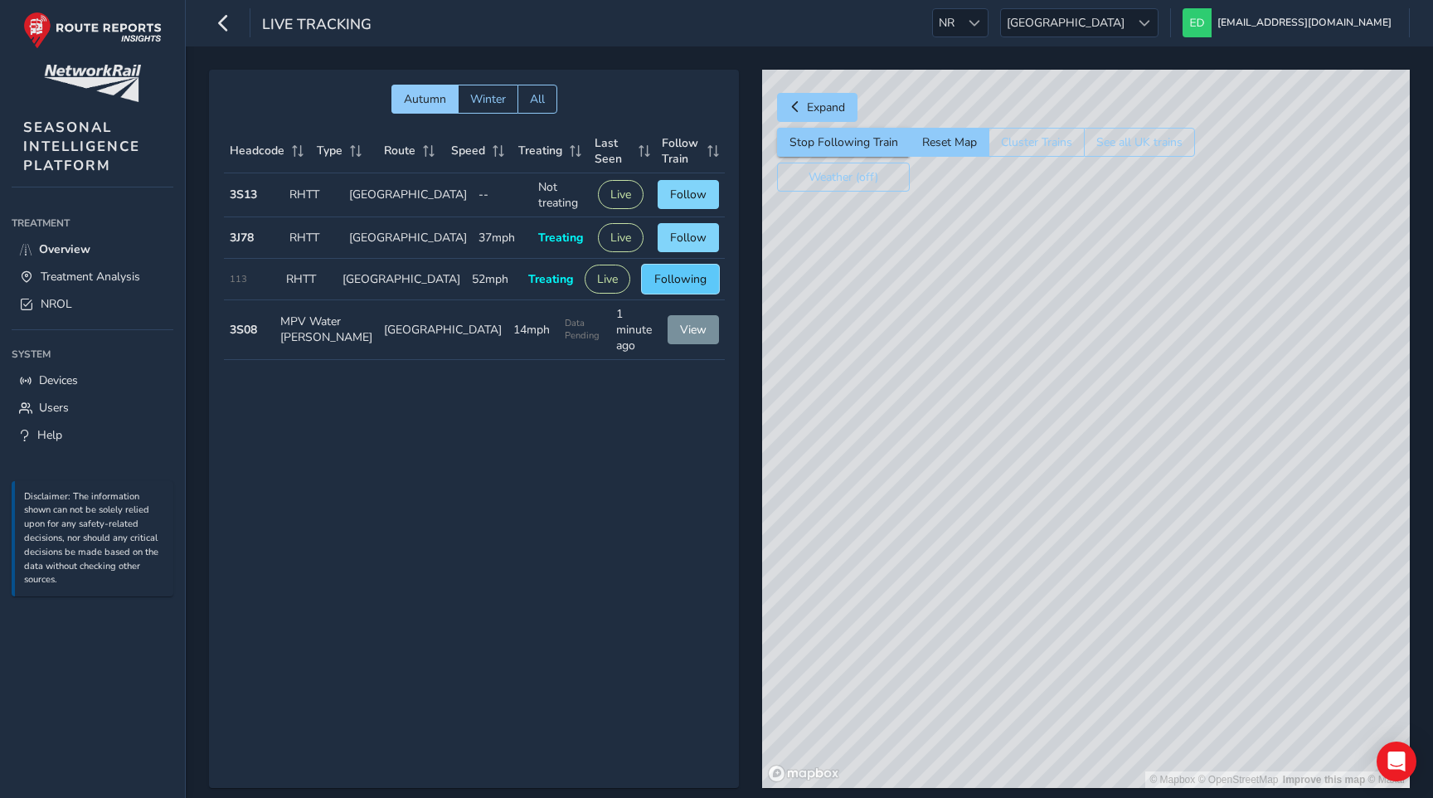
click at [663, 284] on span "Following" at bounding box center [680, 279] width 52 height 16
click at [51, 302] on span "NROL" at bounding box center [57, 304] width 32 height 16
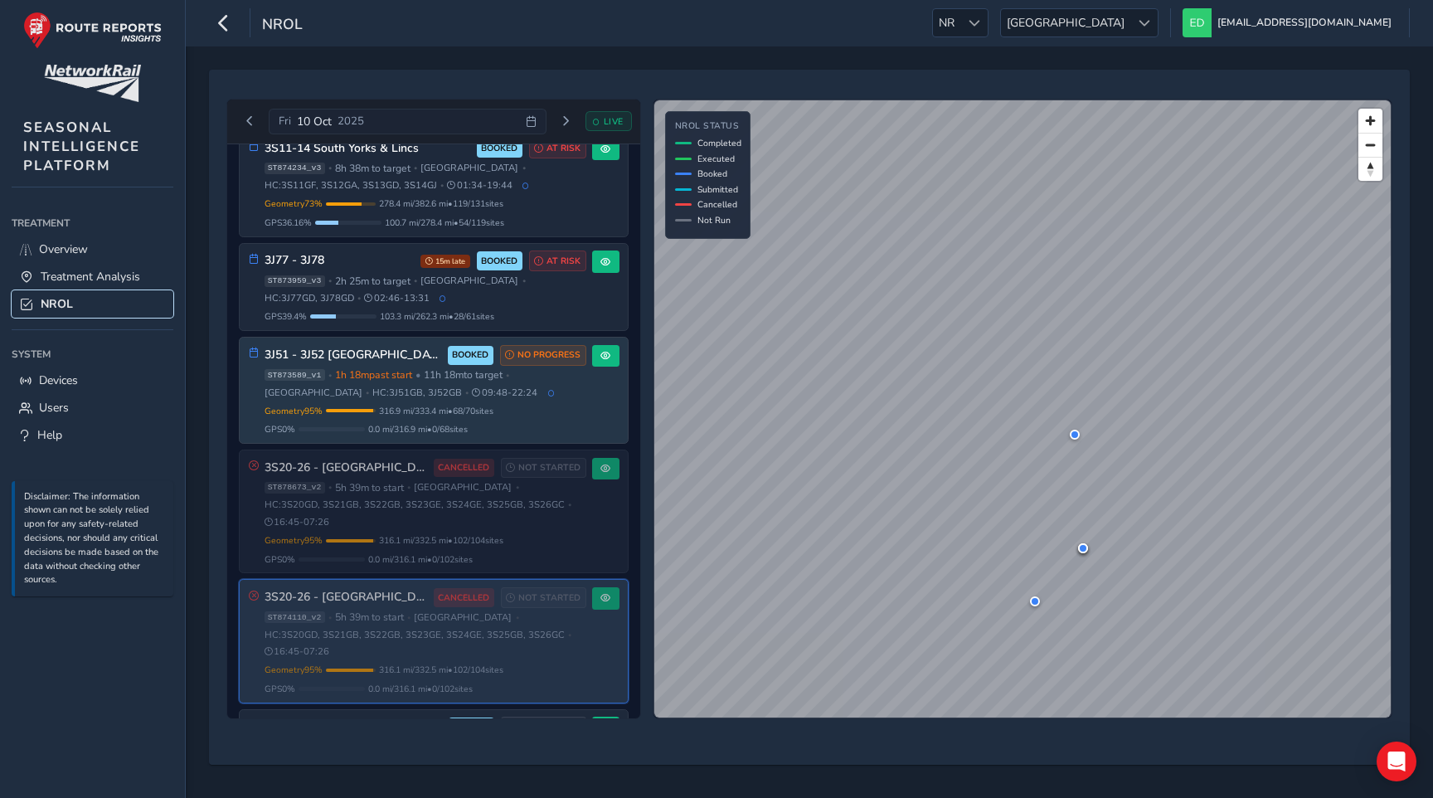
scroll to position [411, 0]
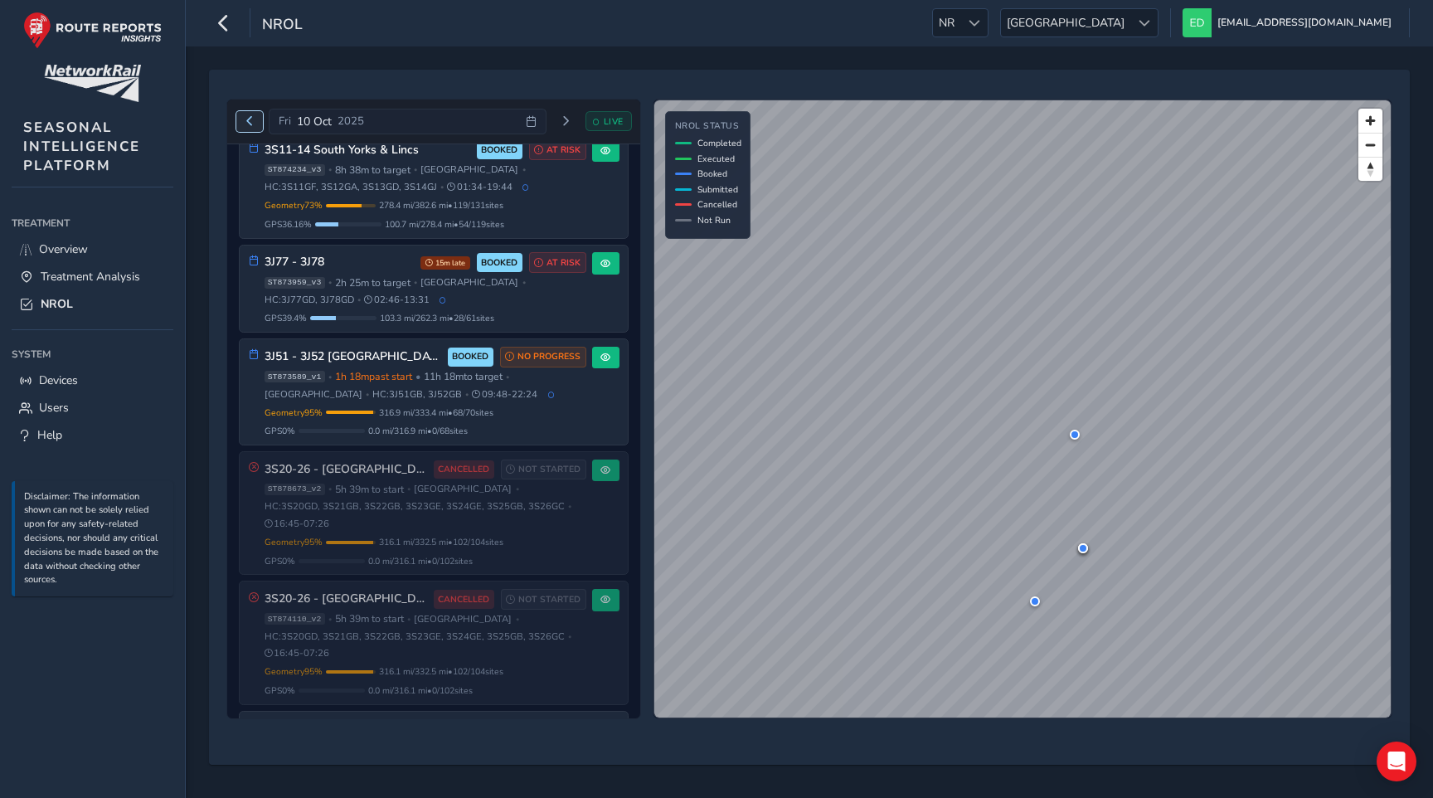
click at [249, 120] on span "Previous day" at bounding box center [250, 121] width 10 height 10
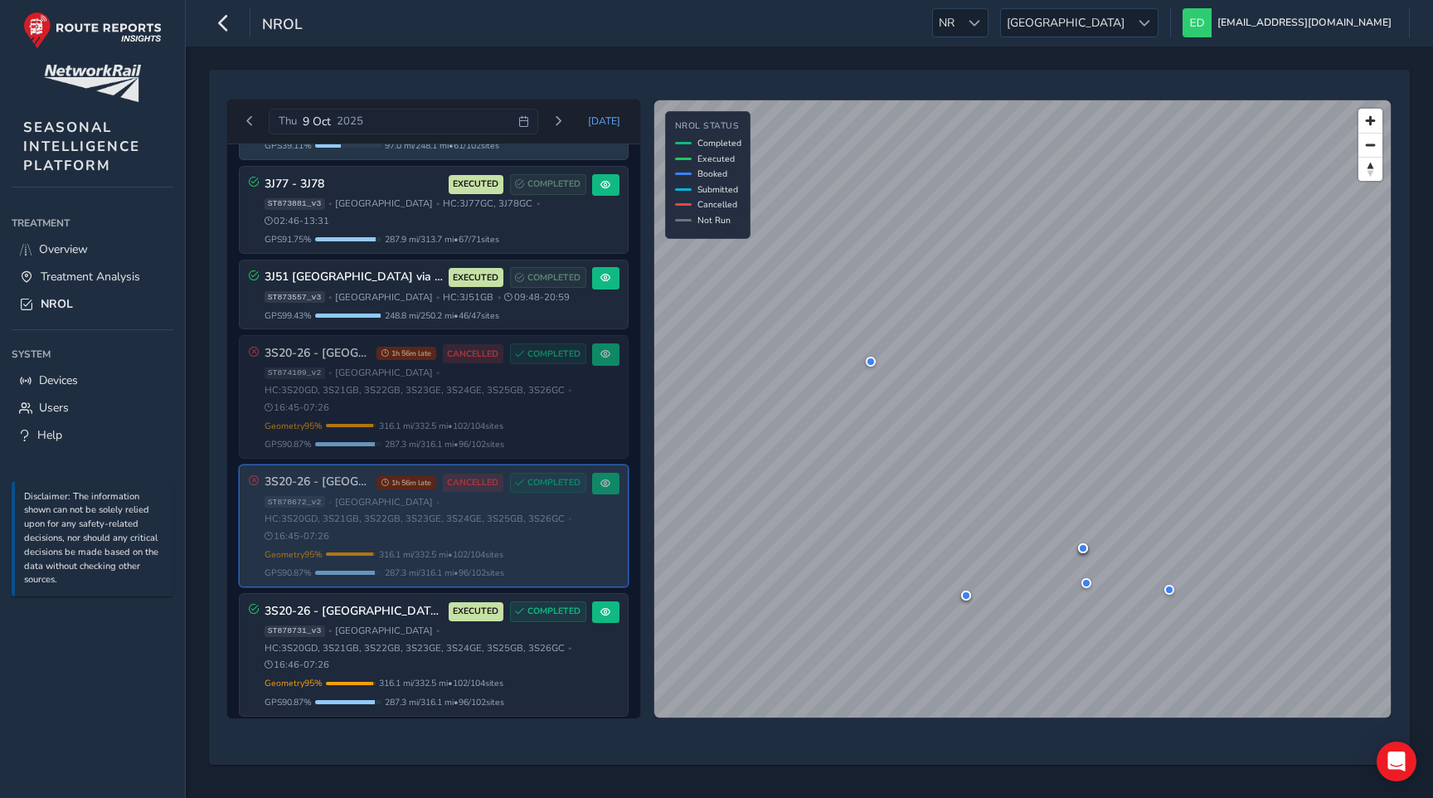
scroll to position [266, 0]
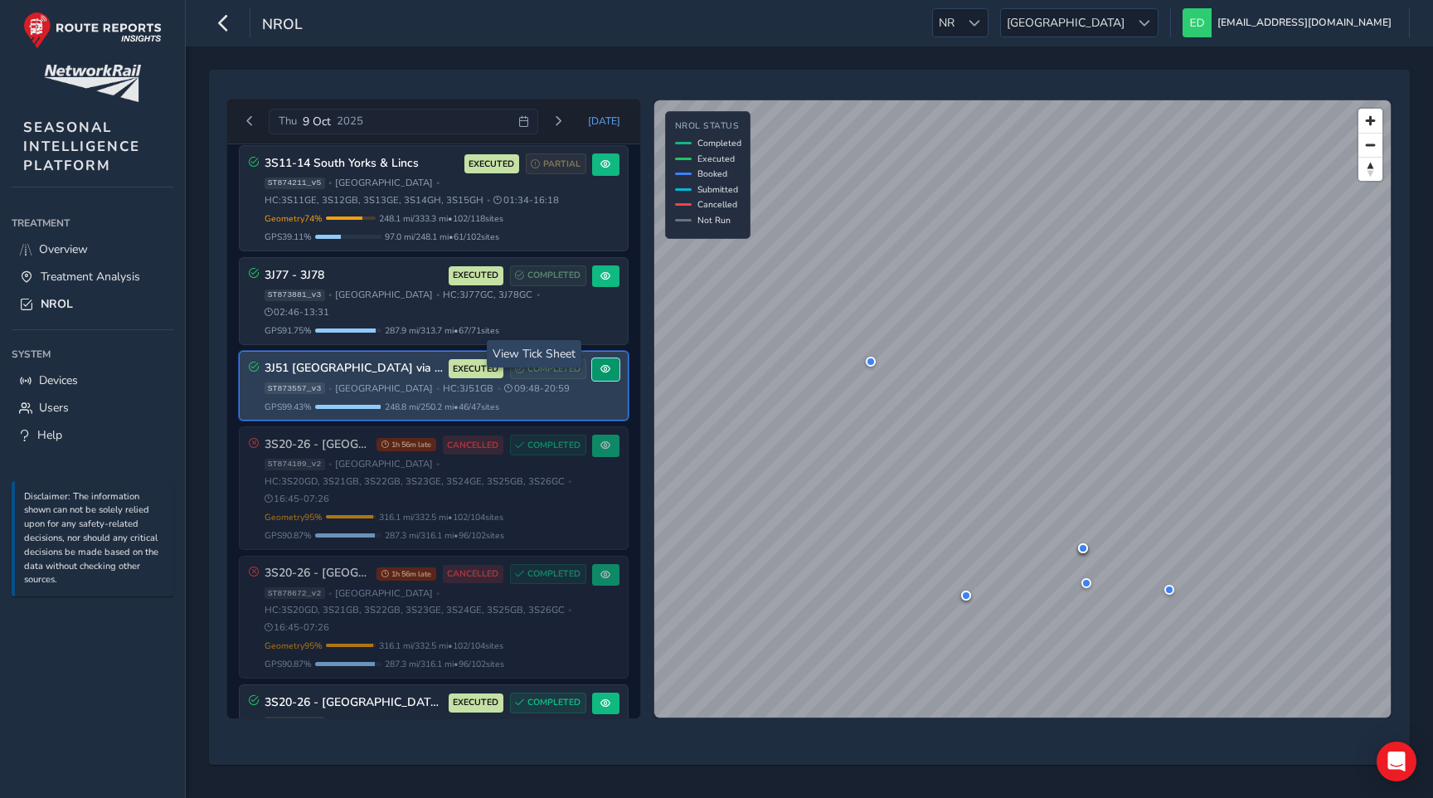
click at [605, 358] on button at bounding box center [605, 369] width 27 height 22
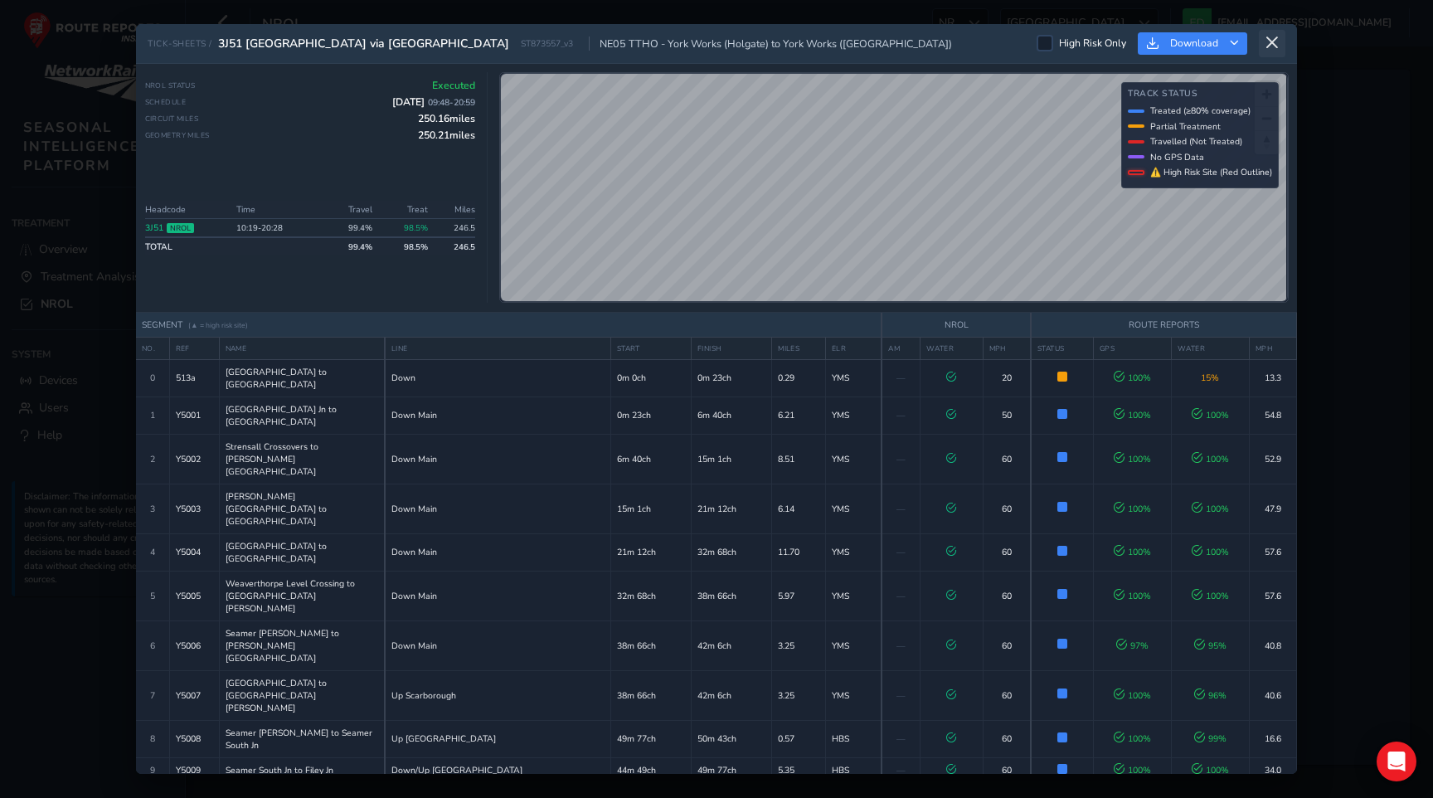
click at [1272, 41] on icon at bounding box center [1272, 43] width 15 height 15
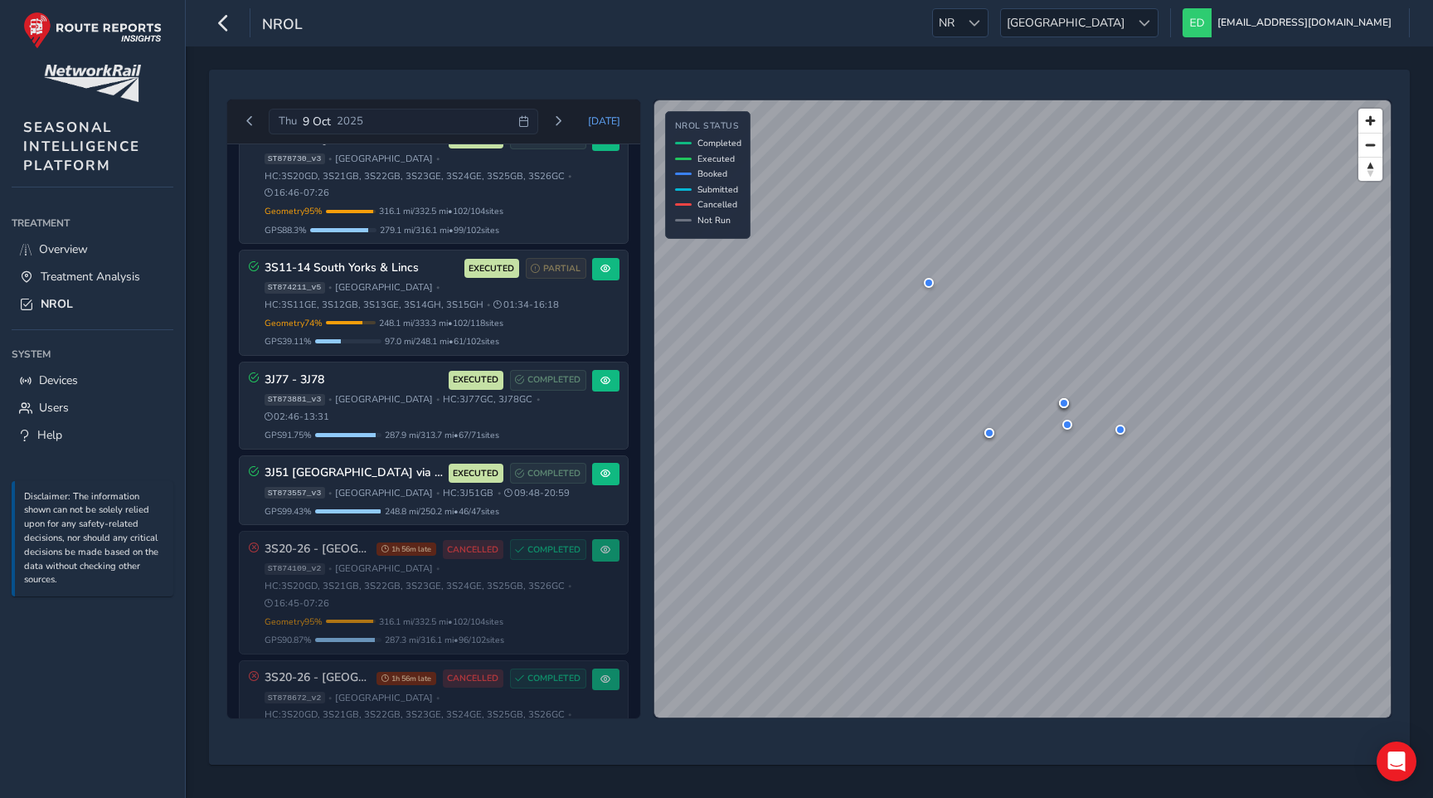
scroll to position [155, 0]
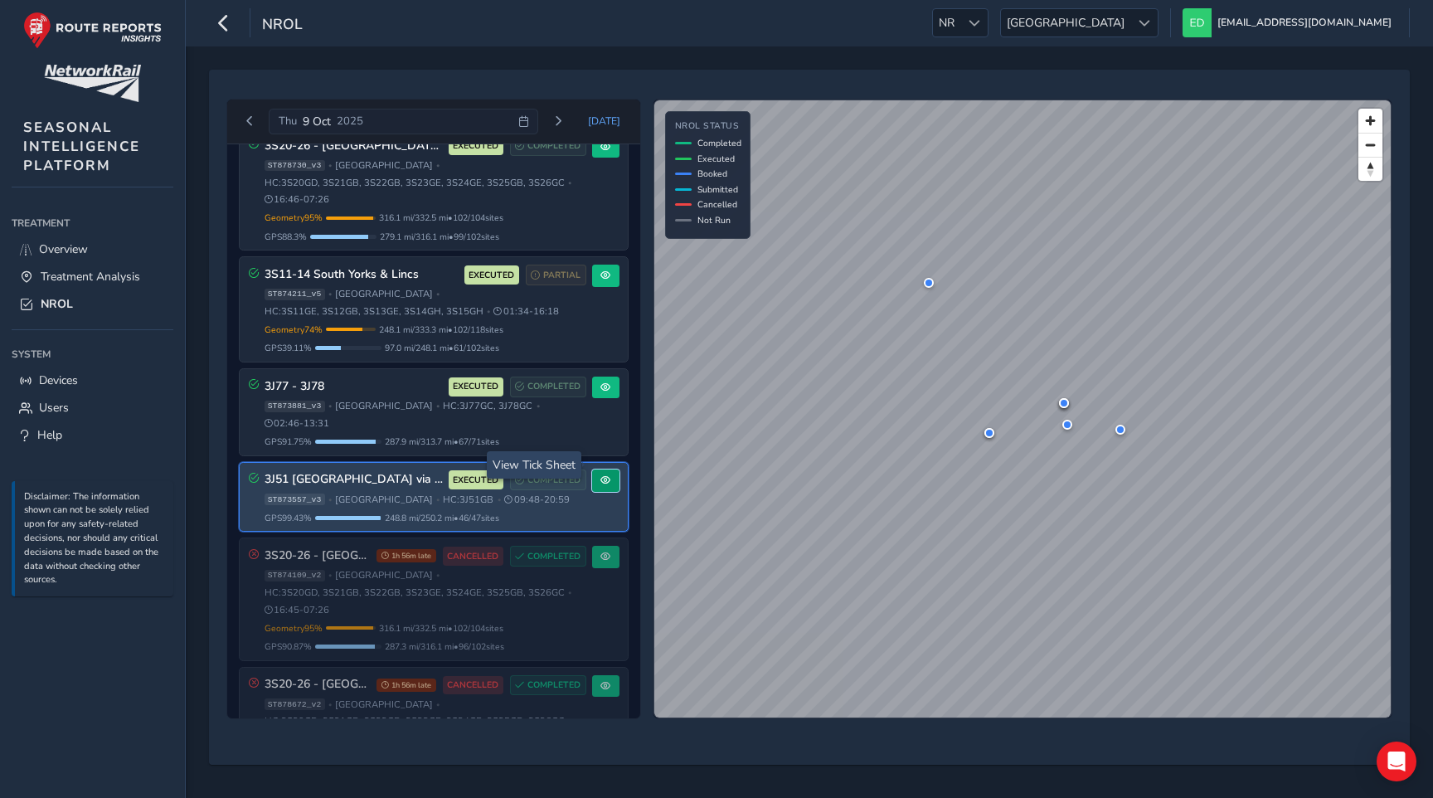
click at [600, 475] on span at bounding box center [605, 480] width 10 height 10
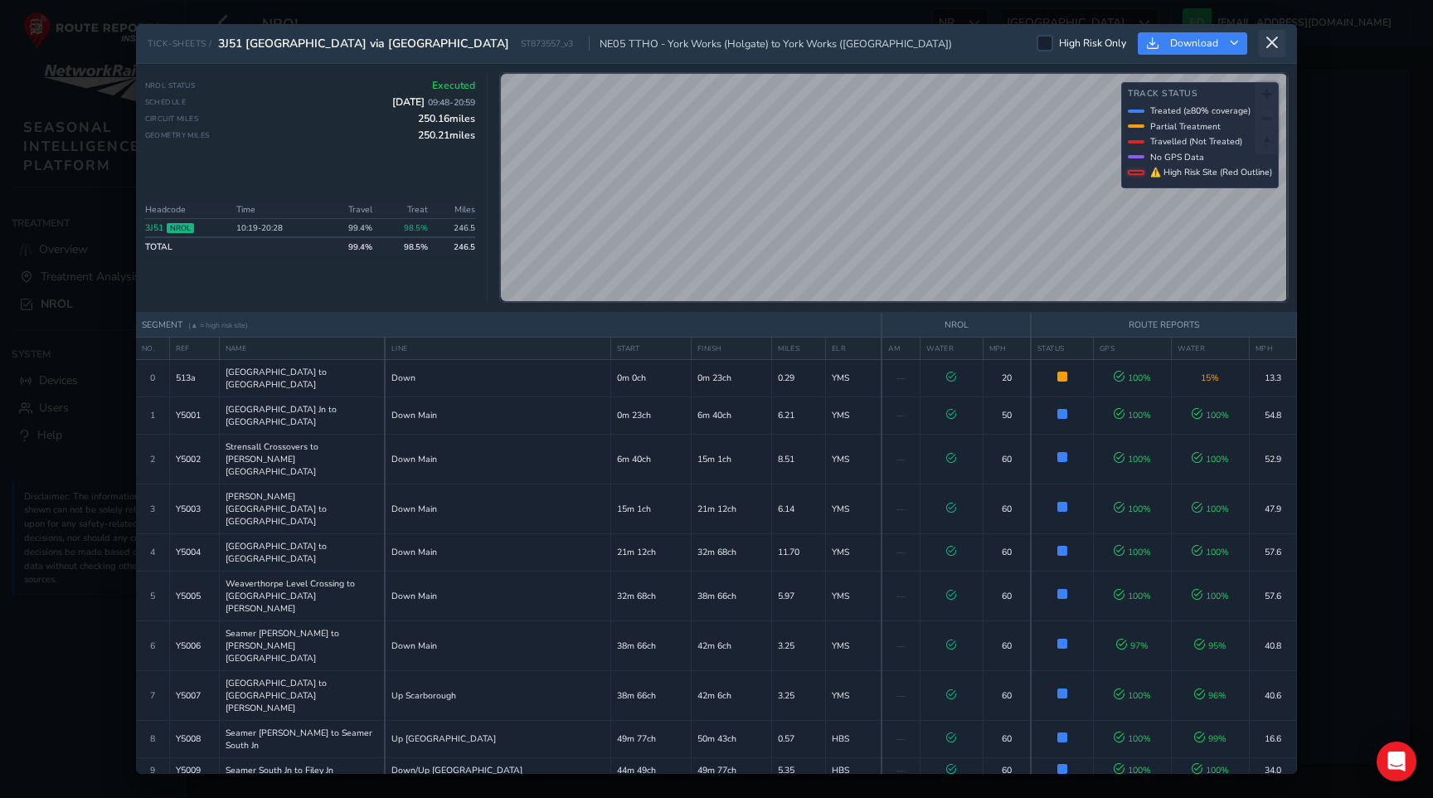
click at [1275, 47] on icon at bounding box center [1272, 43] width 15 height 15
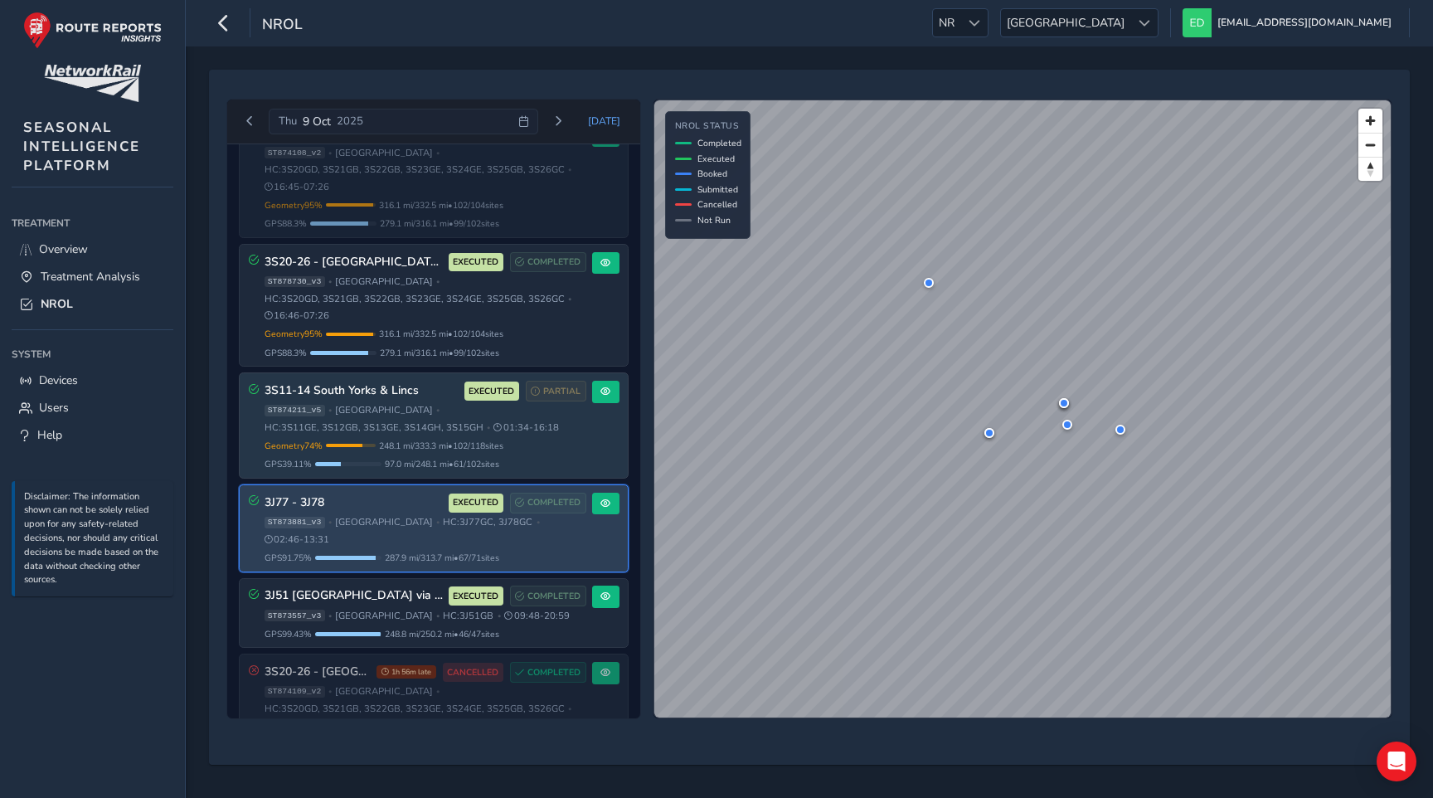
scroll to position [36, 0]
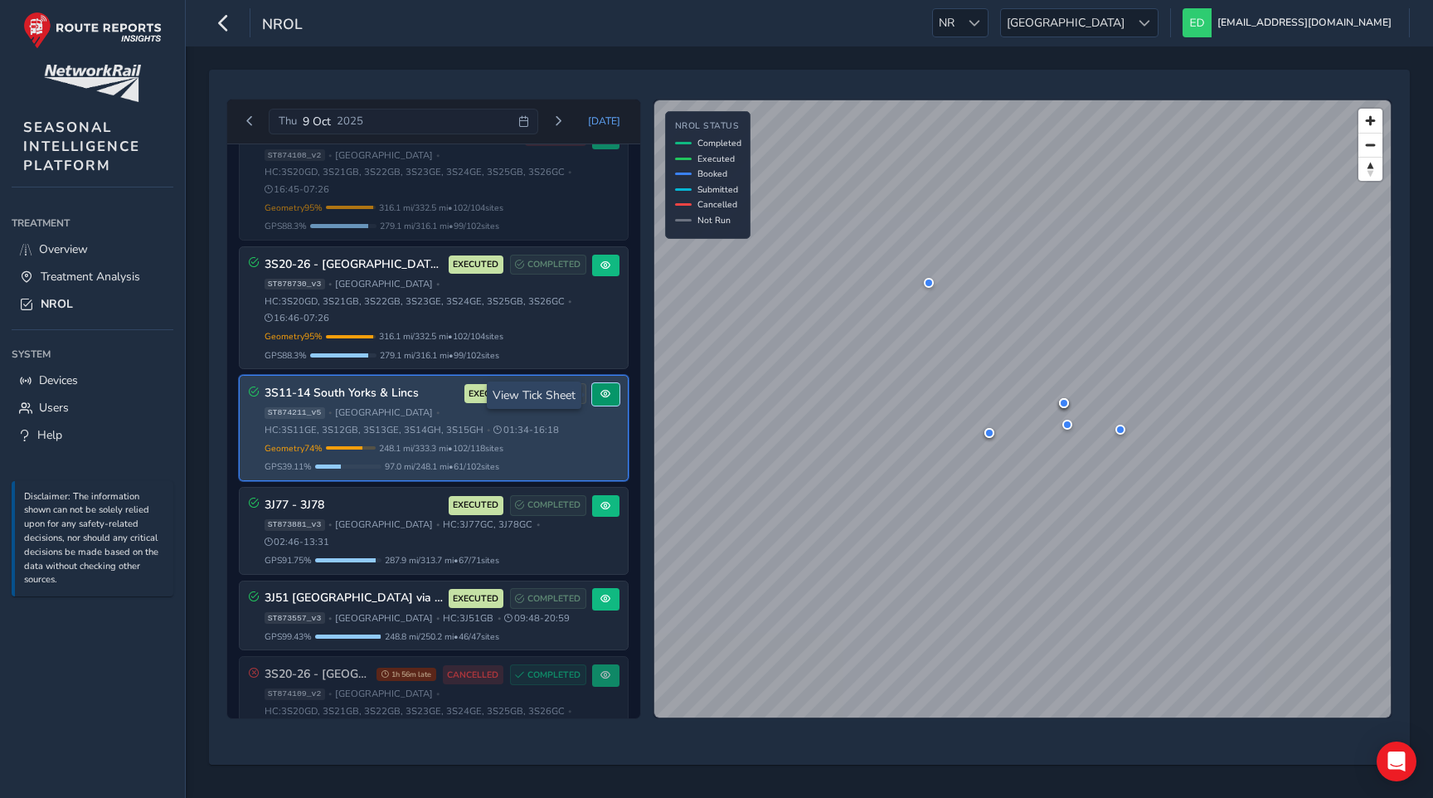
click at [600, 388] on button at bounding box center [605, 394] width 27 height 22
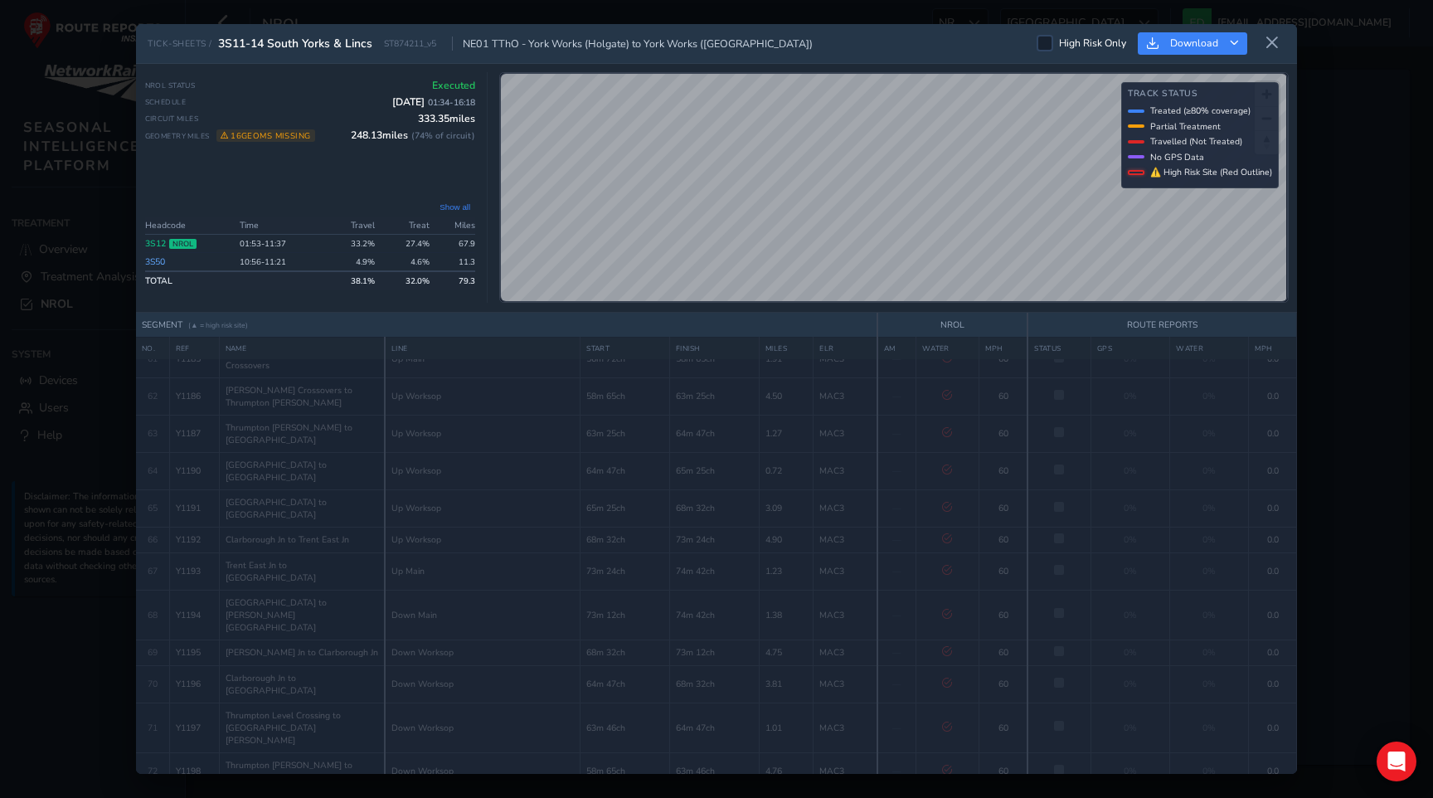
scroll to position [2981, 0]
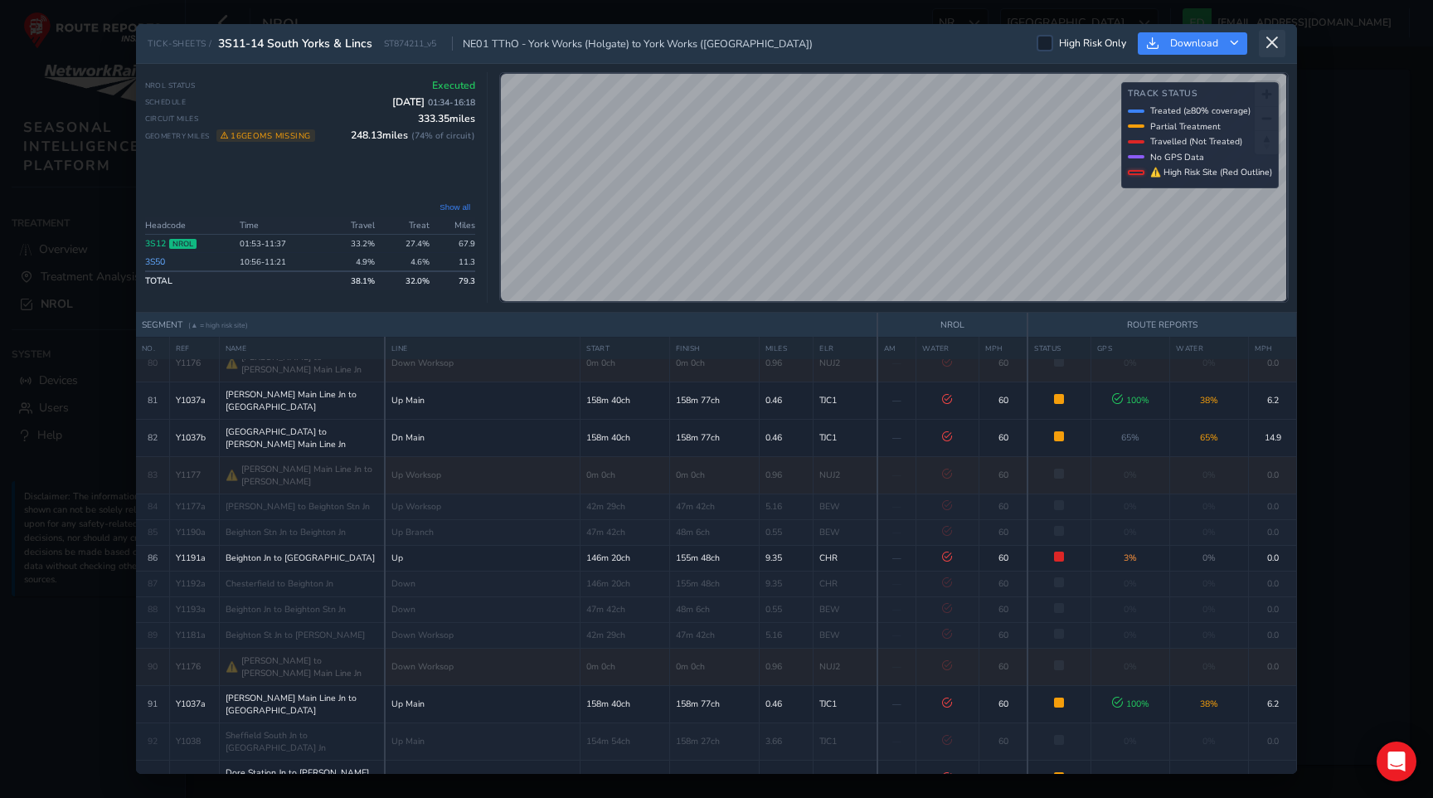
click at [1273, 37] on icon at bounding box center [1272, 43] width 15 height 15
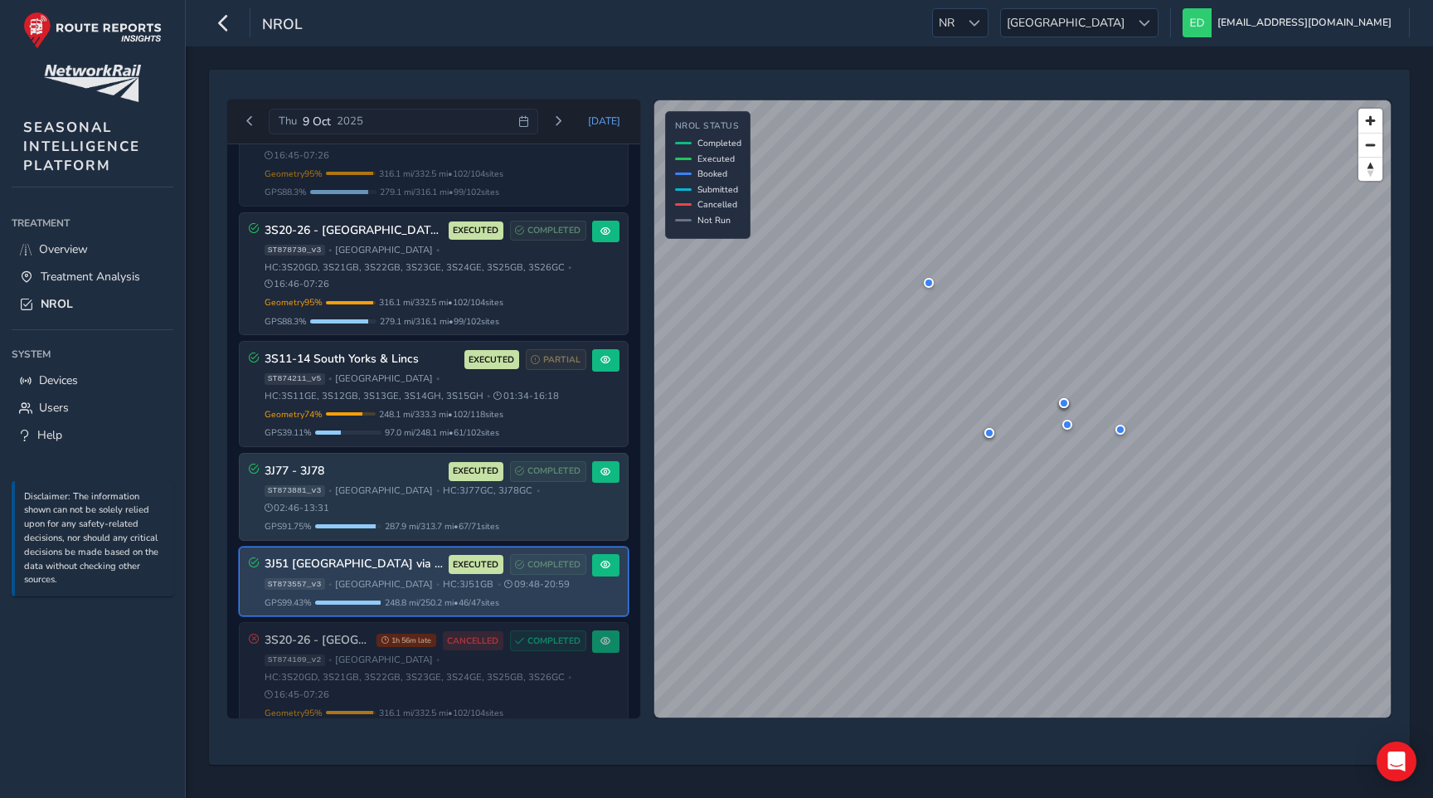
scroll to position [77, 0]
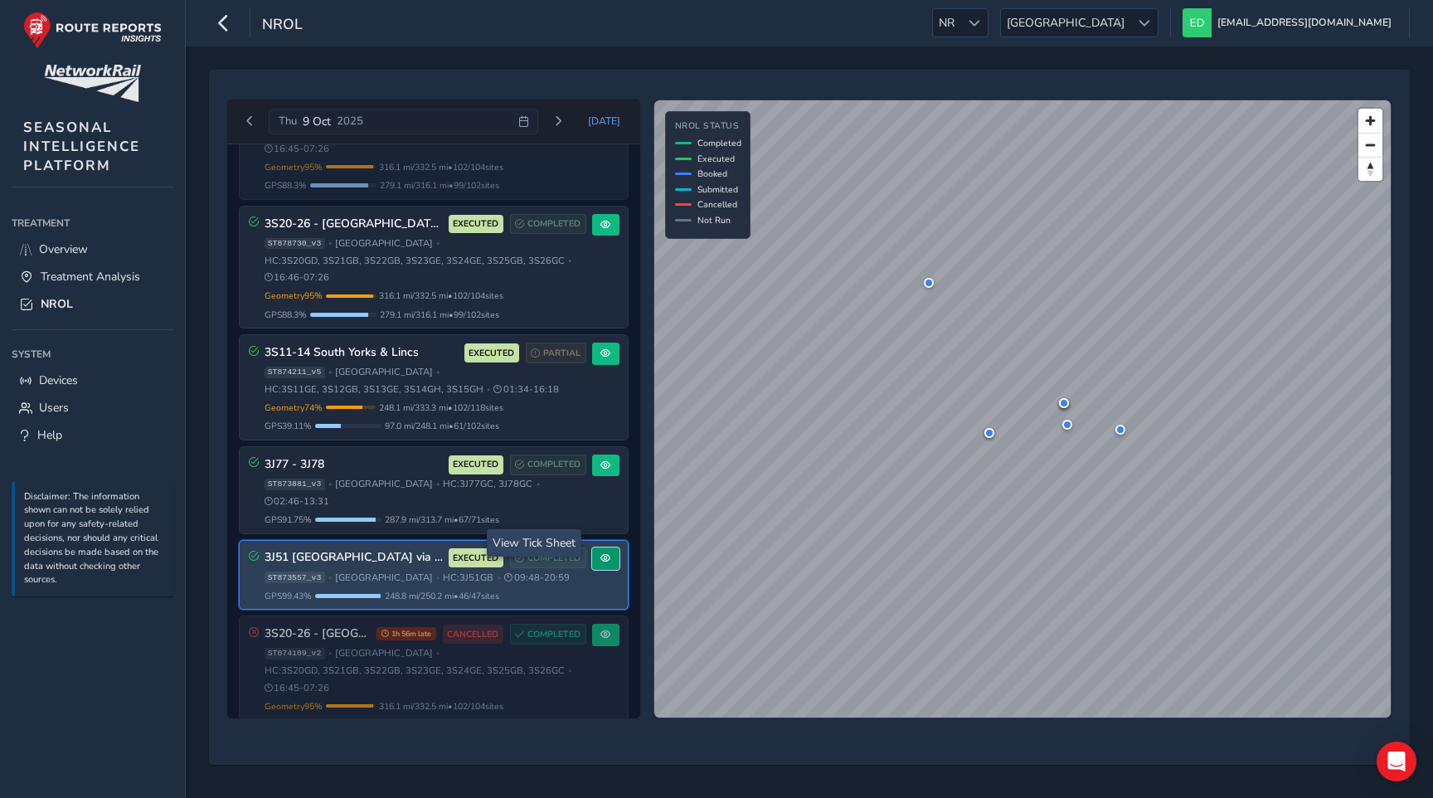
click at [606, 547] on button at bounding box center [605, 558] width 27 height 22
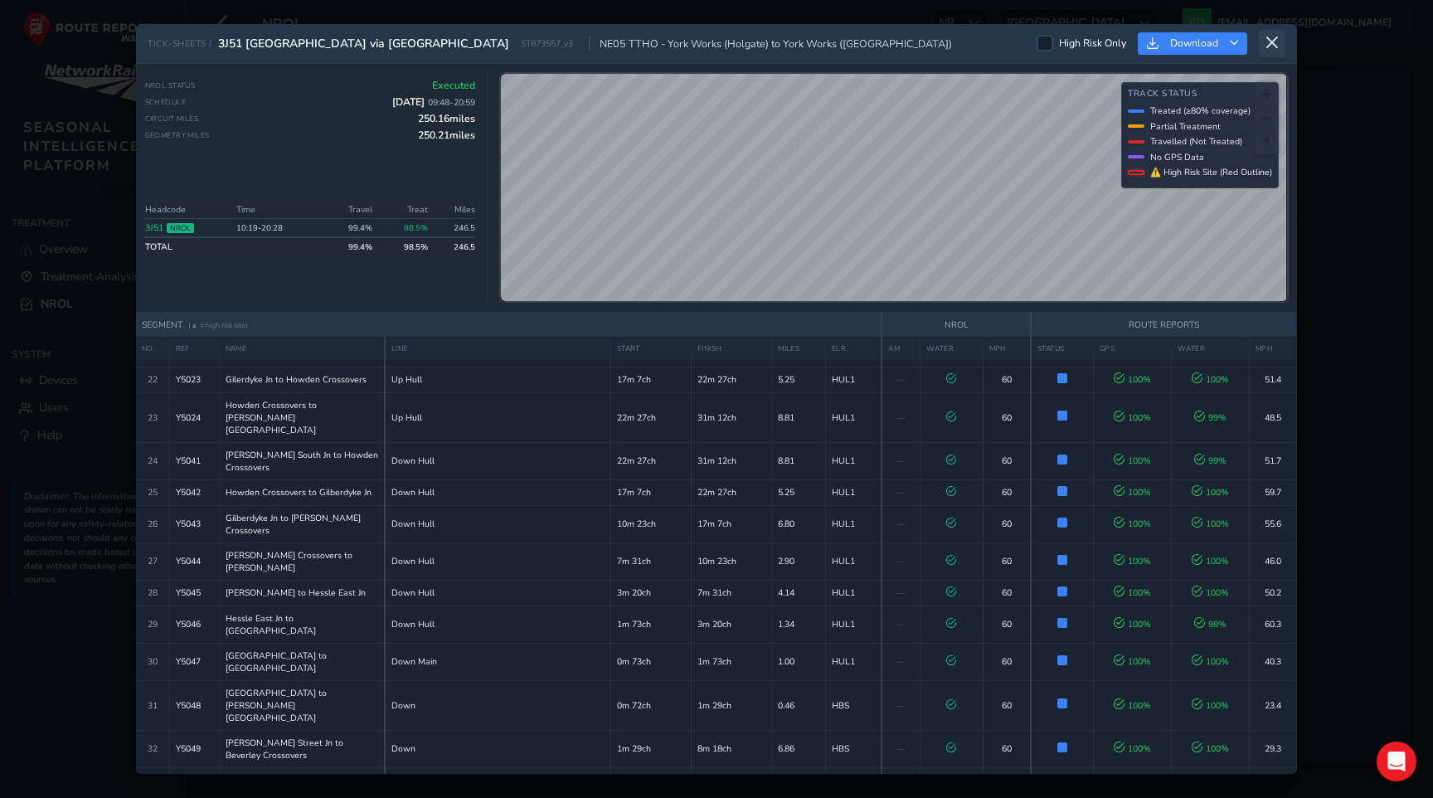
scroll to position [859, 0]
click at [1280, 41] on button at bounding box center [1272, 43] width 27 height 27
